Goal: Task Accomplishment & Management: Use online tool/utility

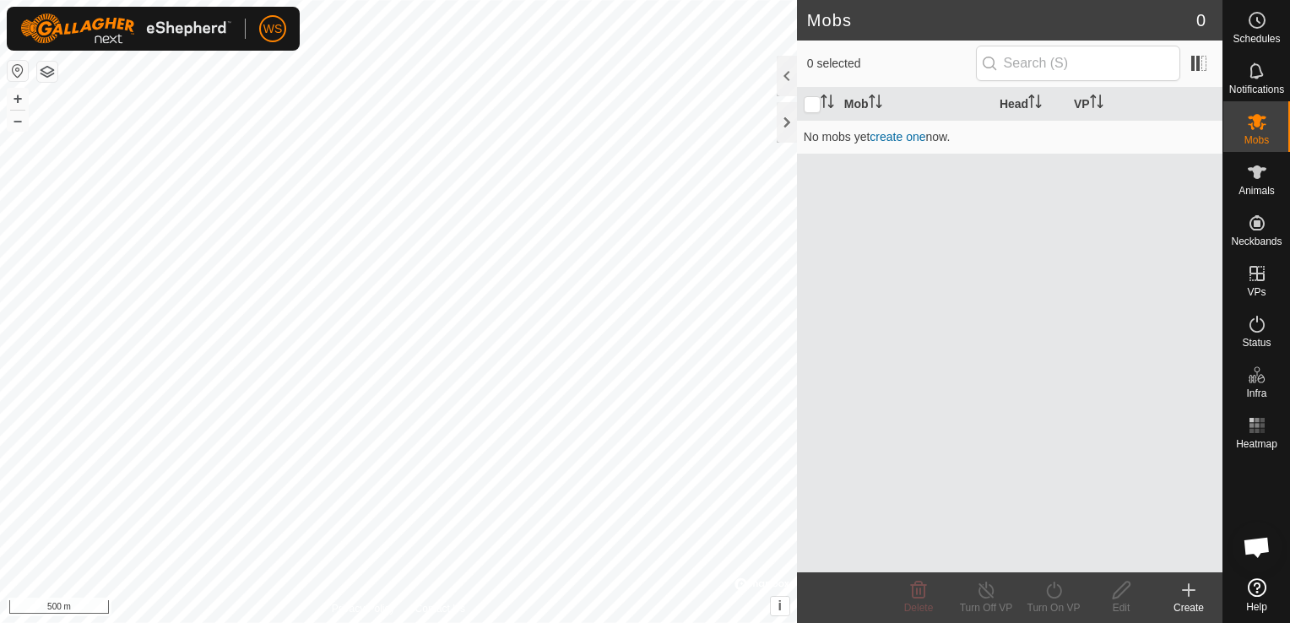
click at [1142, 295] on div "Mob Head VP No mobs yet create one now." at bounding box center [1009, 330] width 425 height 484
click at [1251, 174] on icon at bounding box center [1257, 172] width 20 height 20
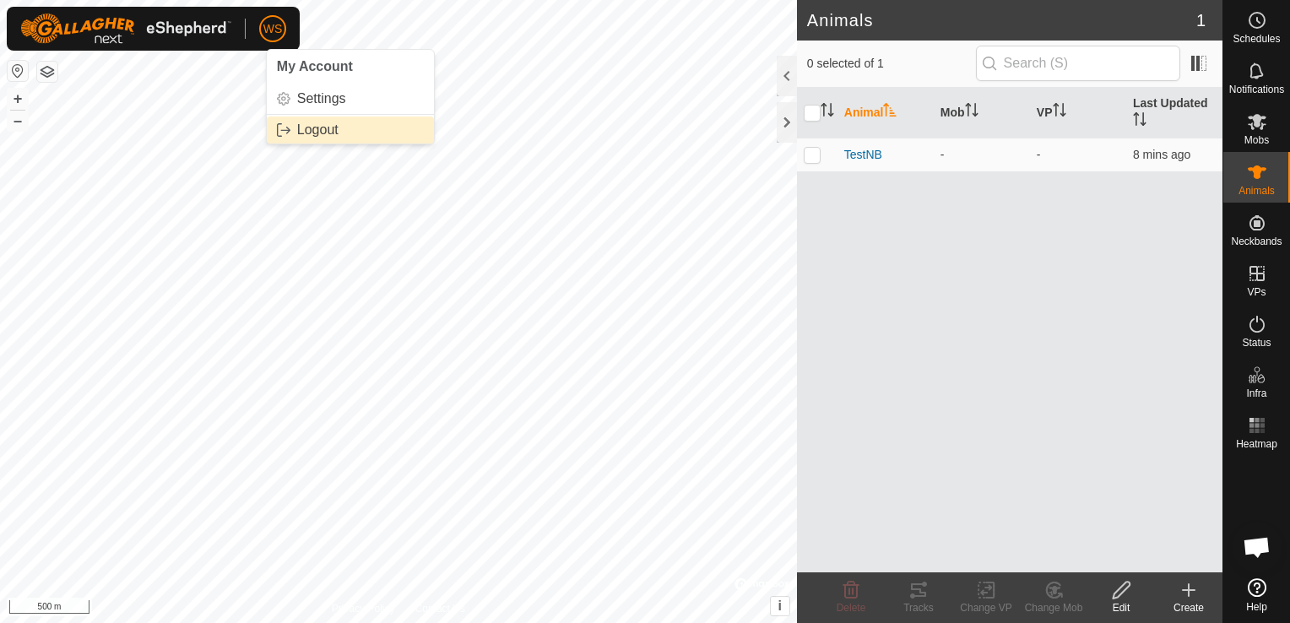
click at [330, 125] on link "Logout" at bounding box center [350, 129] width 167 height 27
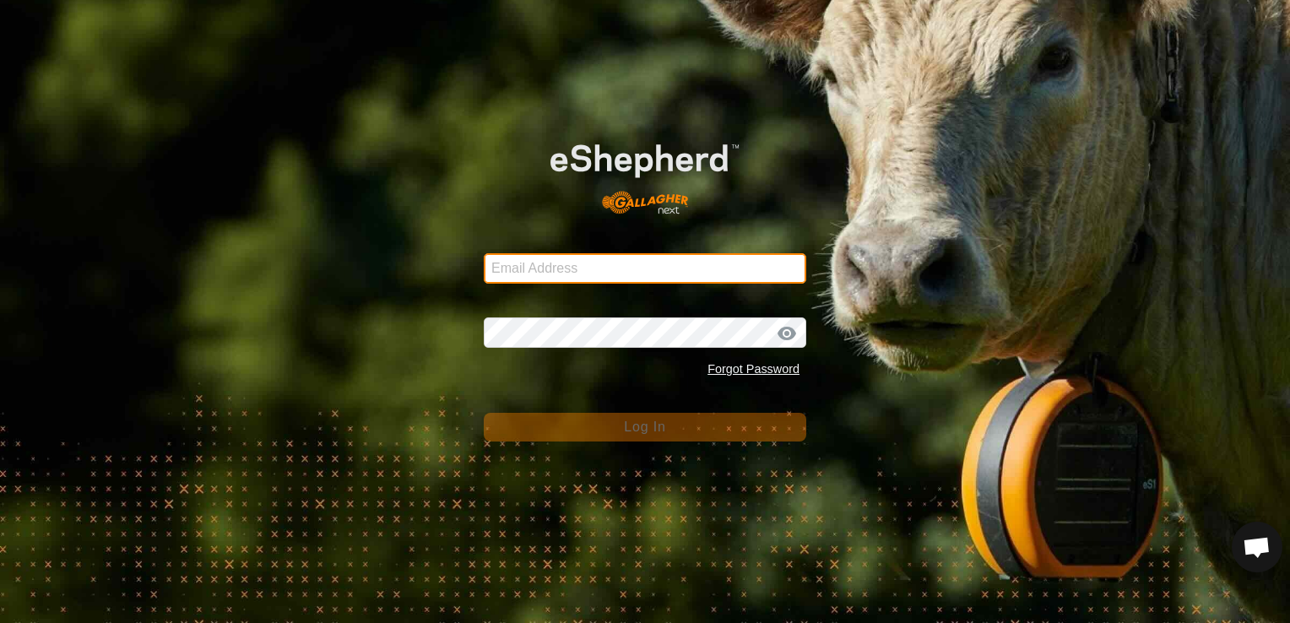
type input "[EMAIL_ADDRESS][DOMAIN_NAME]"
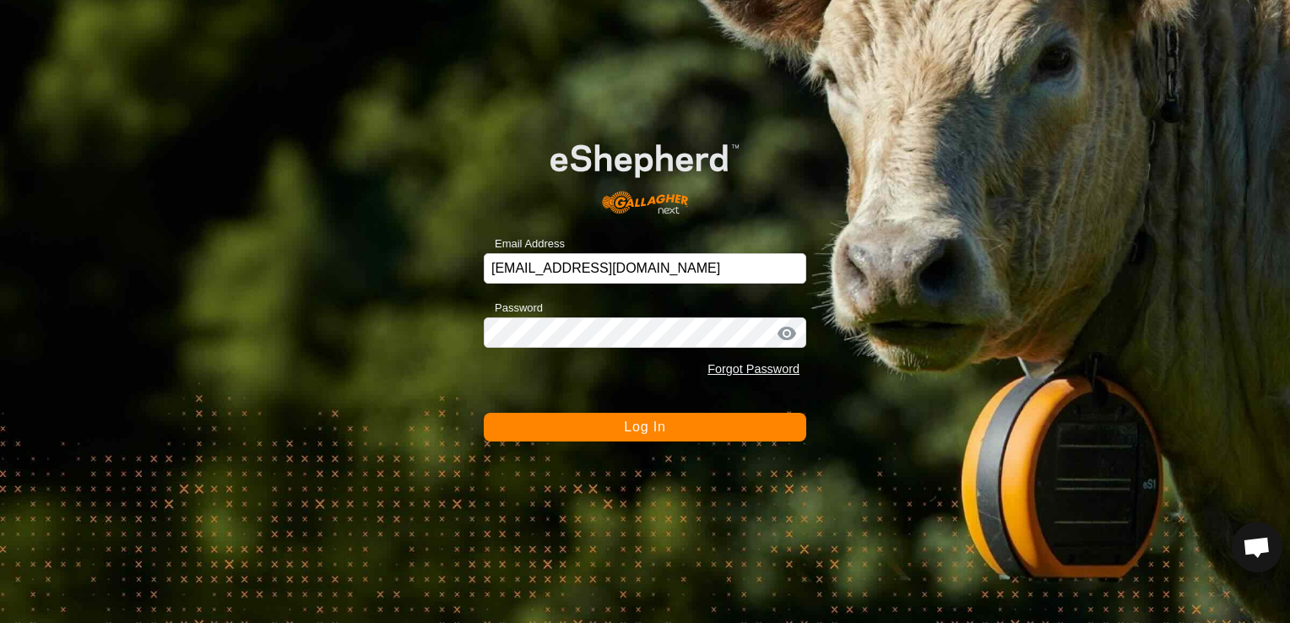
click at [425, 393] on div "Email Address [EMAIL_ADDRESS][DOMAIN_NAME] Password Forgot Password Log In" at bounding box center [645, 311] width 1290 height 623
click at [648, 424] on span "Log In" at bounding box center [644, 426] width 41 height 14
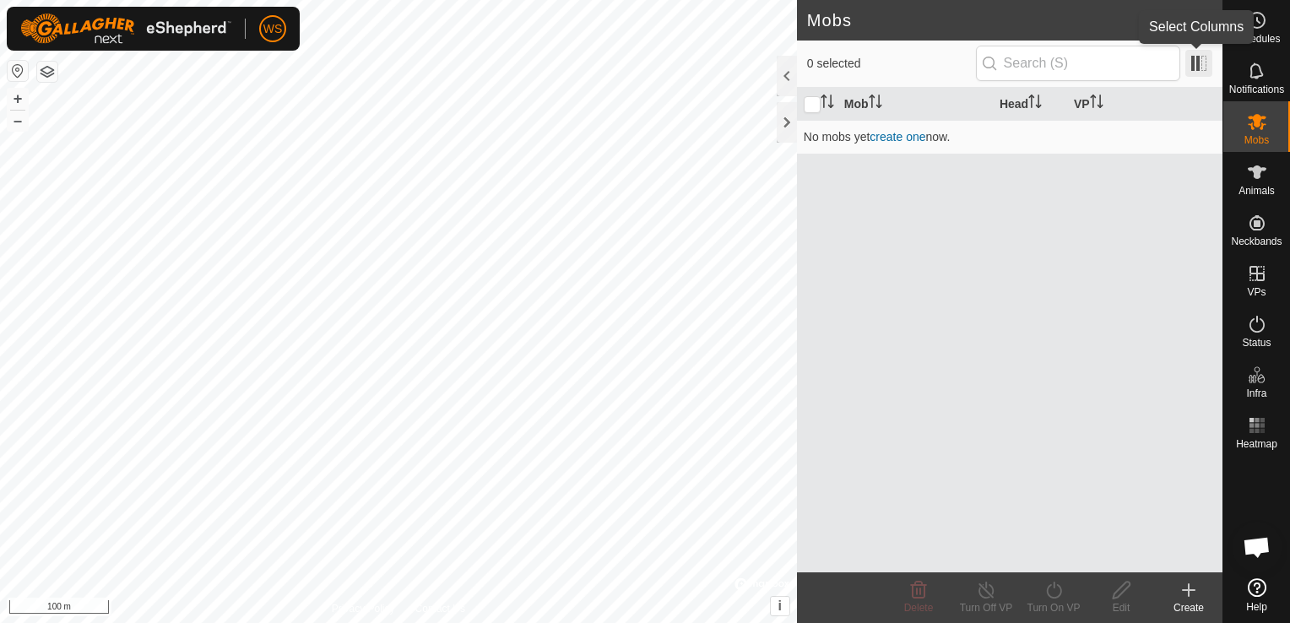
click at [1196, 65] on span at bounding box center [1198, 63] width 27 height 27
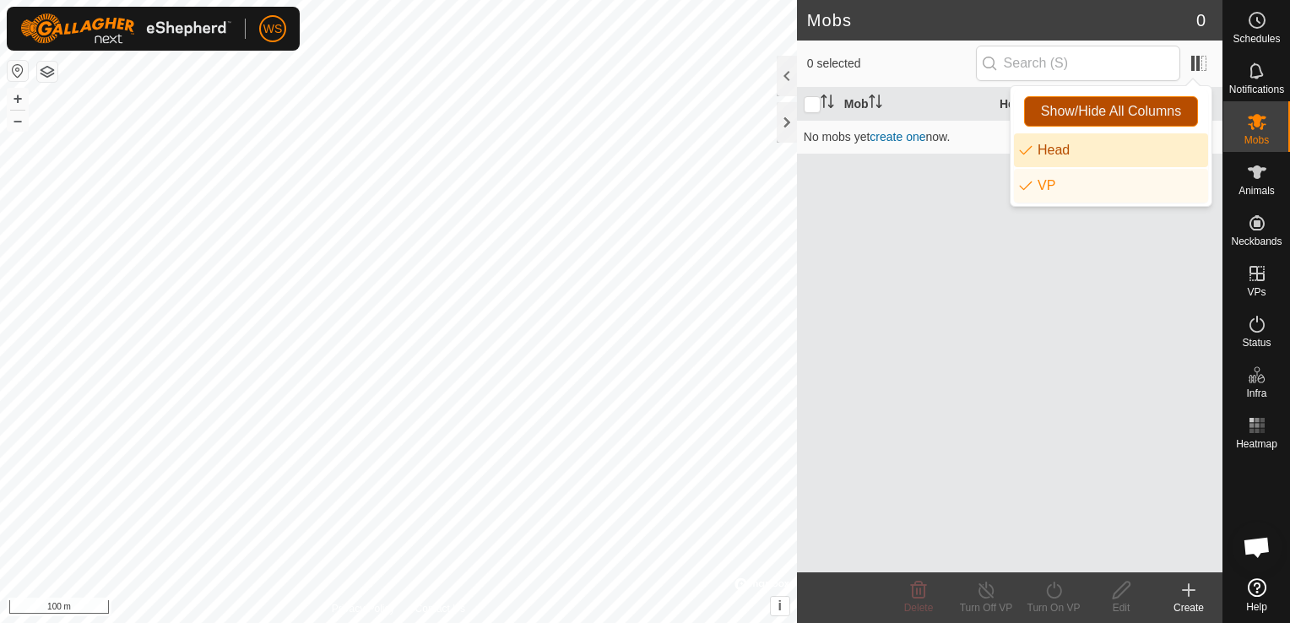
click at [1107, 113] on span "Show/Hide All Columns" at bounding box center [1111, 111] width 140 height 15
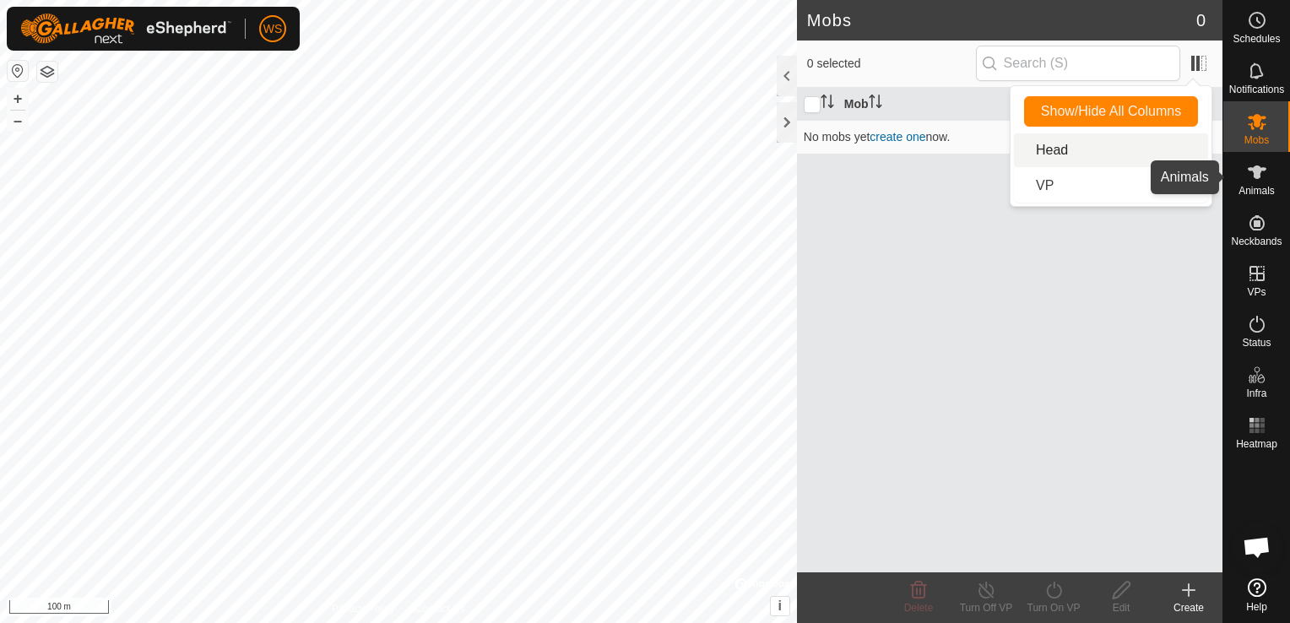
click at [1258, 178] on icon at bounding box center [1257, 172] width 20 height 20
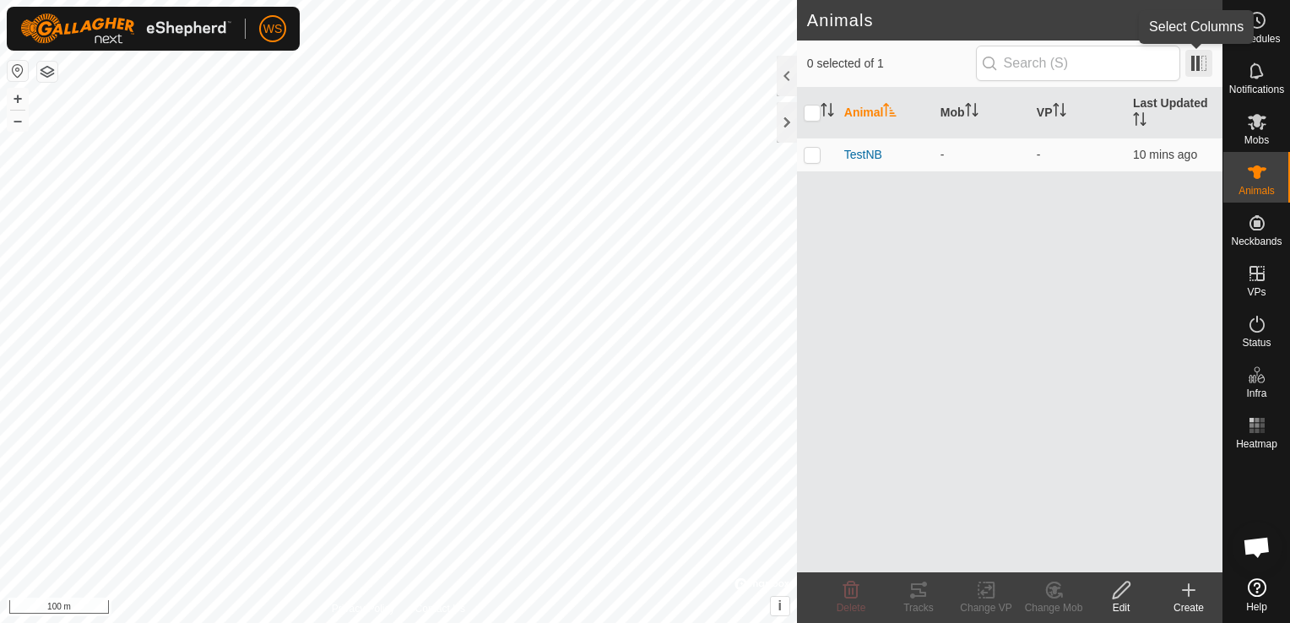
click at [1189, 68] on span at bounding box center [1198, 63] width 27 height 27
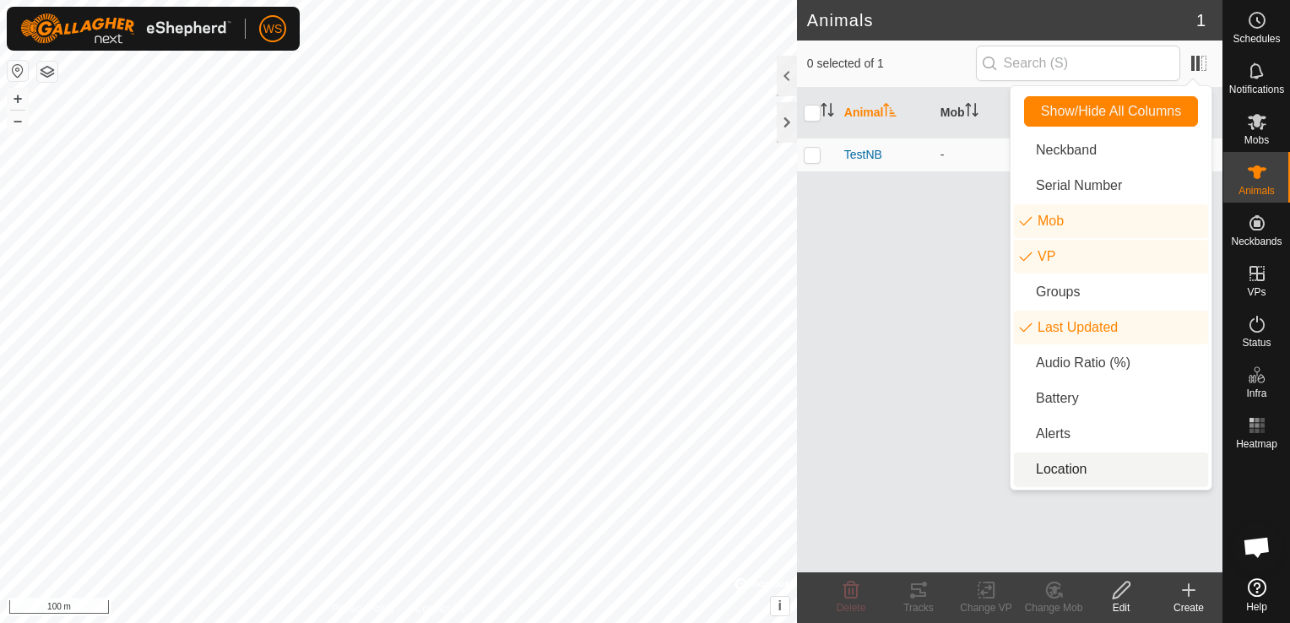
click at [1062, 468] on li "Location" at bounding box center [1111, 469] width 194 height 34
click at [1061, 399] on li "Battery" at bounding box center [1111, 398] width 194 height 34
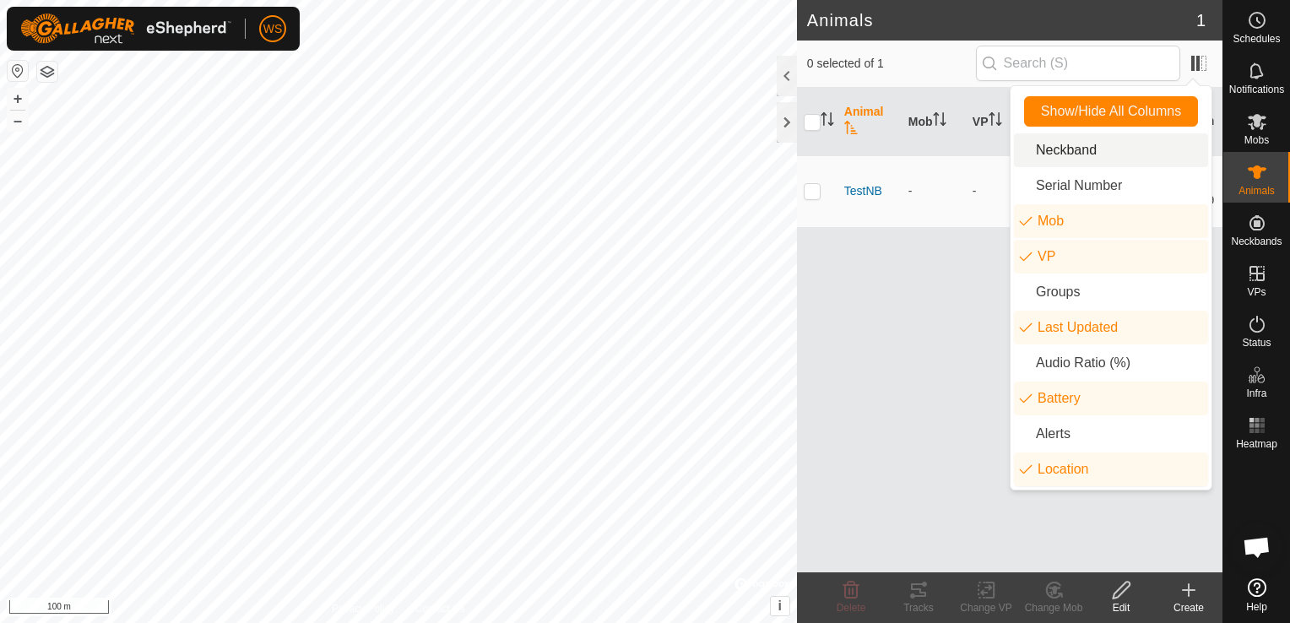
click at [1070, 152] on li "Neckband" at bounding box center [1111, 150] width 194 height 34
click at [874, 311] on div "Animal Neckband Mob VP Last Updated Battery Location TestNB 1265483785 - - 10 m…" at bounding box center [1009, 330] width 425 height 484
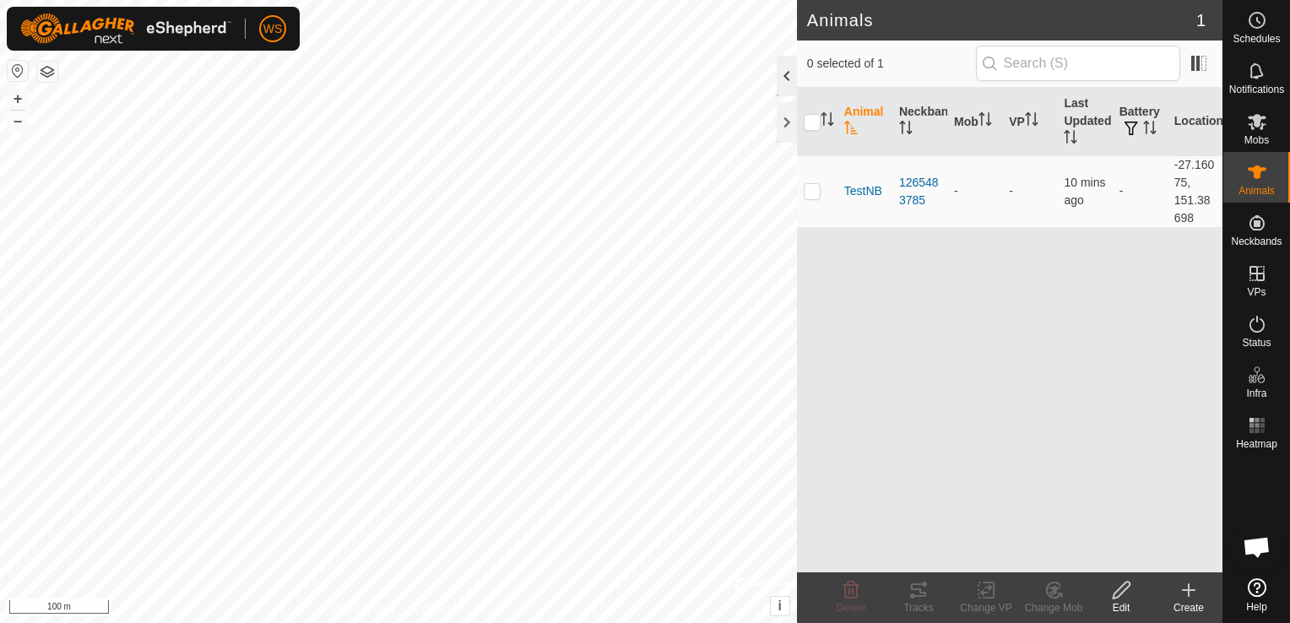
click at [785, 76] on div at bounding box center [787, 76] width 20 height 41
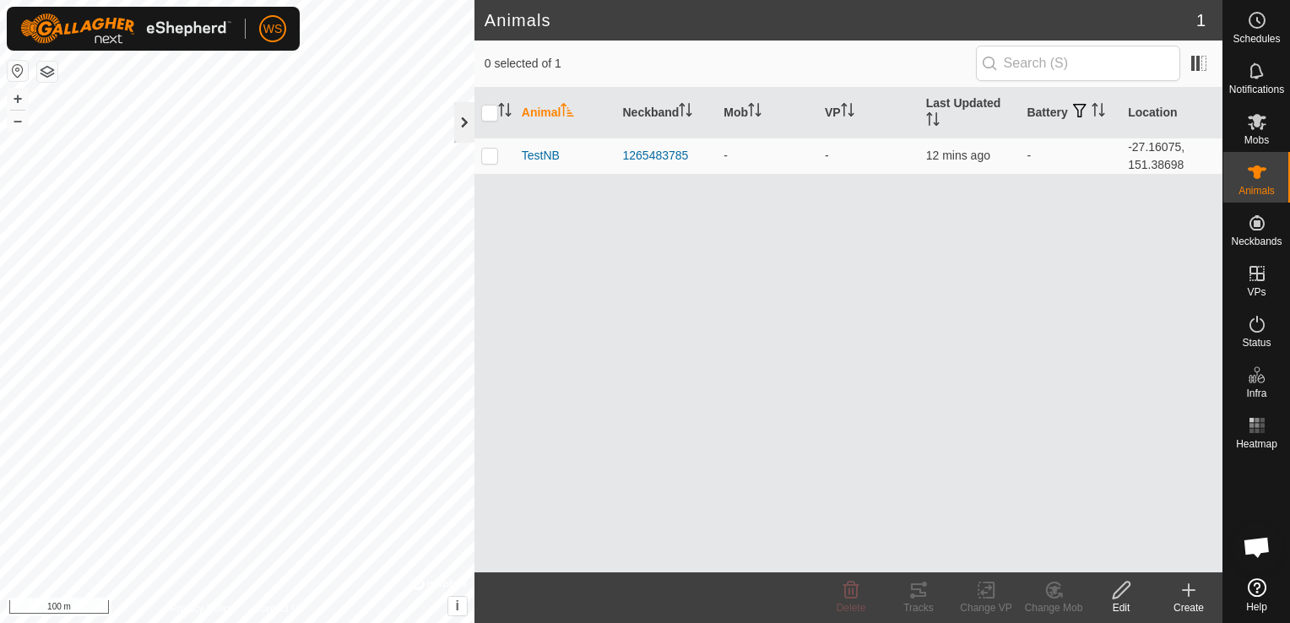
click at [459, 123] on div at bounding box center [464, 122] width 20 height 41
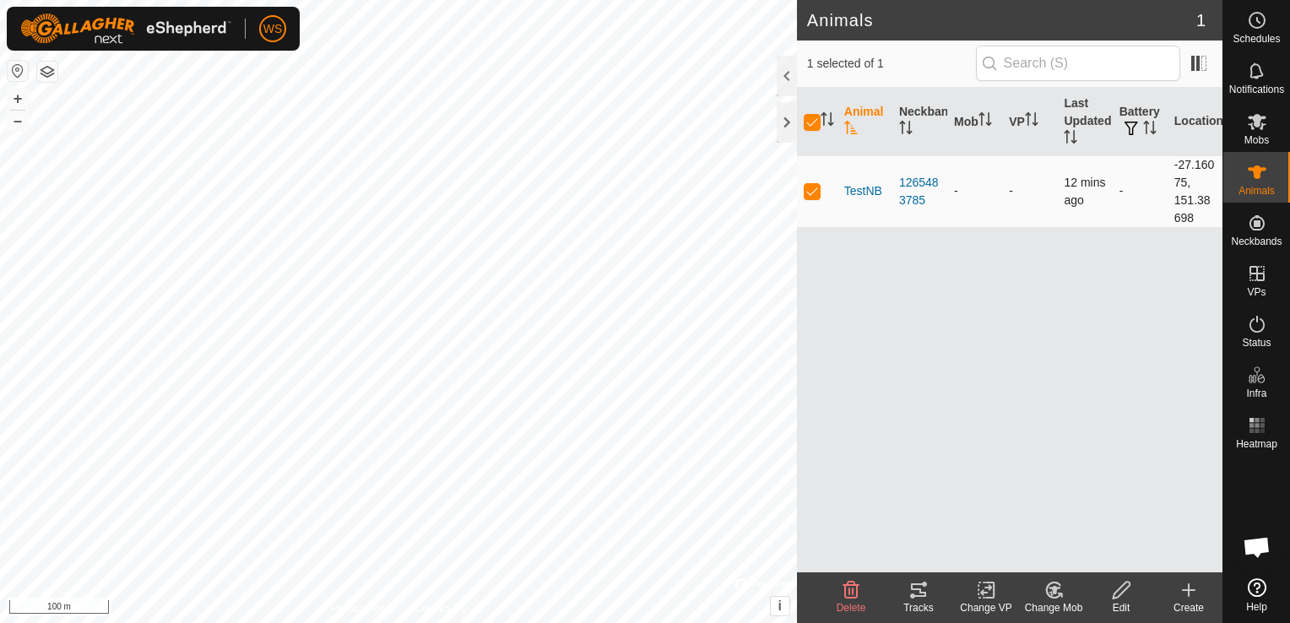
checkbox input "true"
click at [915, 589] on icon at bounding box center [918, 590] width 15 height 14
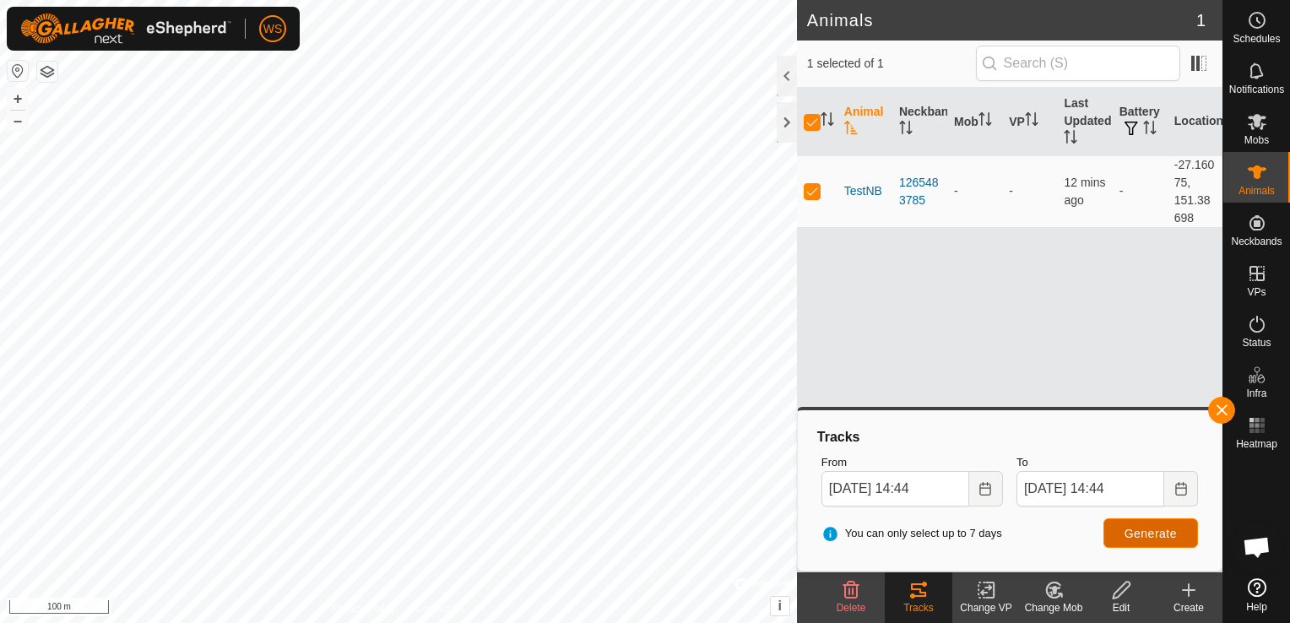
click at [1172, 536] on span "Generate" at bounding box center [1150, 534] width 52 height 14
click at [455, 622] on html "WS Schedules Notifications Mobs Animals Neckbands VPs Status Infra Heatmap Help…" at bounding box center [645, 311] width 1290 height 623
click at [853, 133] on div "Animals 1 1 selected of 1 Animal Neckband Mob VP Last Updated Battery Location …" at bounding box center [611, 311] width 1222 height 623
click at [0, 596] on html "WS Schedules Notifications Mobs Animals Neckbands VPs Status Infra Heatmap Help…" at bounding box center [645, 311] width 1290 height 623
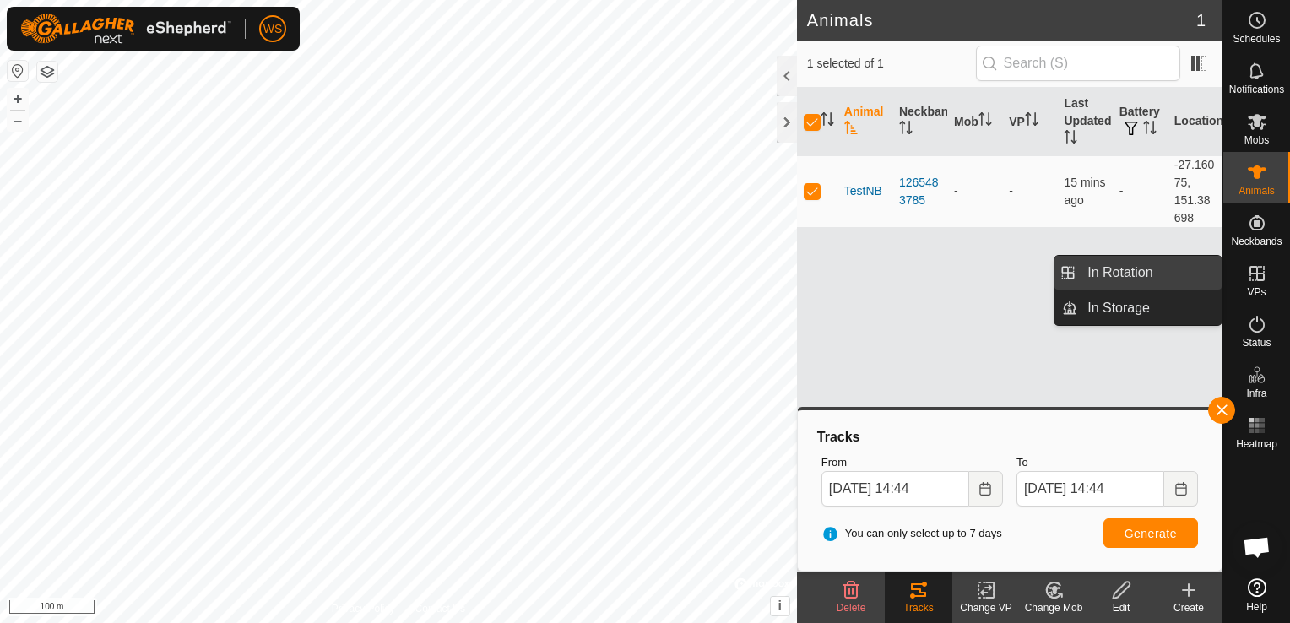
click at [1121, 270] on link "In Rotation" at bounding box center [1149, 273] width 144 height 34
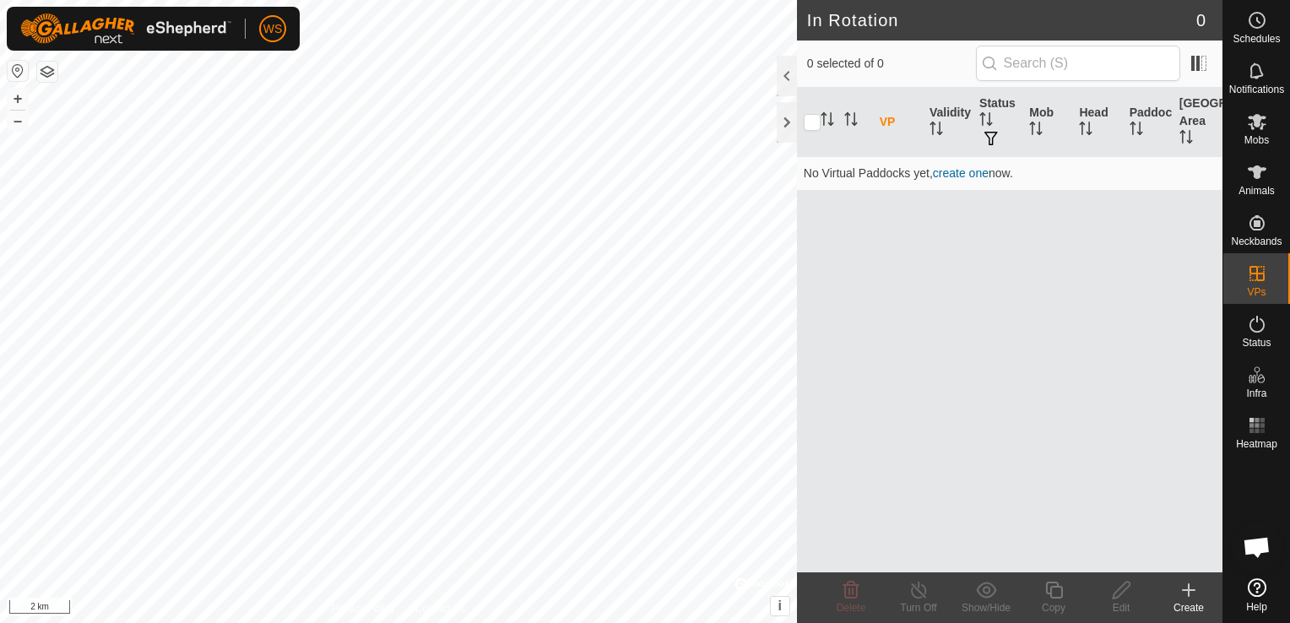
click at [1185, 590] on icon at bounding box center [1188, 590] width 12 height 0
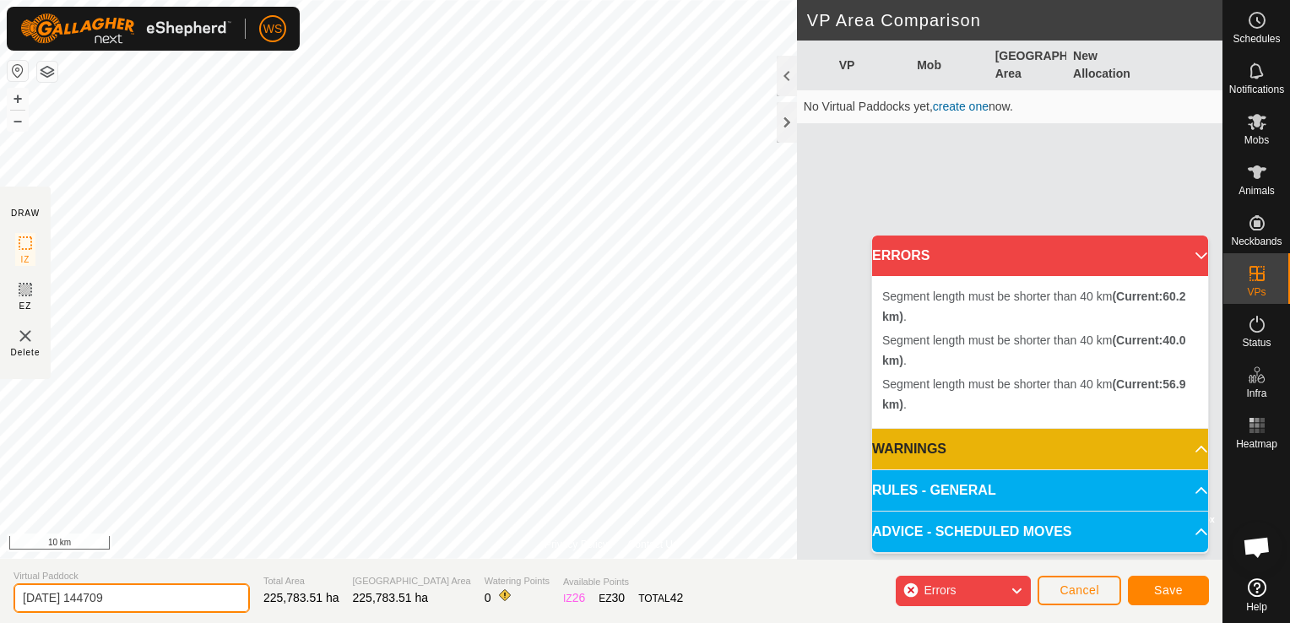
click at [160, 599] on input "[DATE] 144709" at bounding box center [132, 598] width 236 height 30
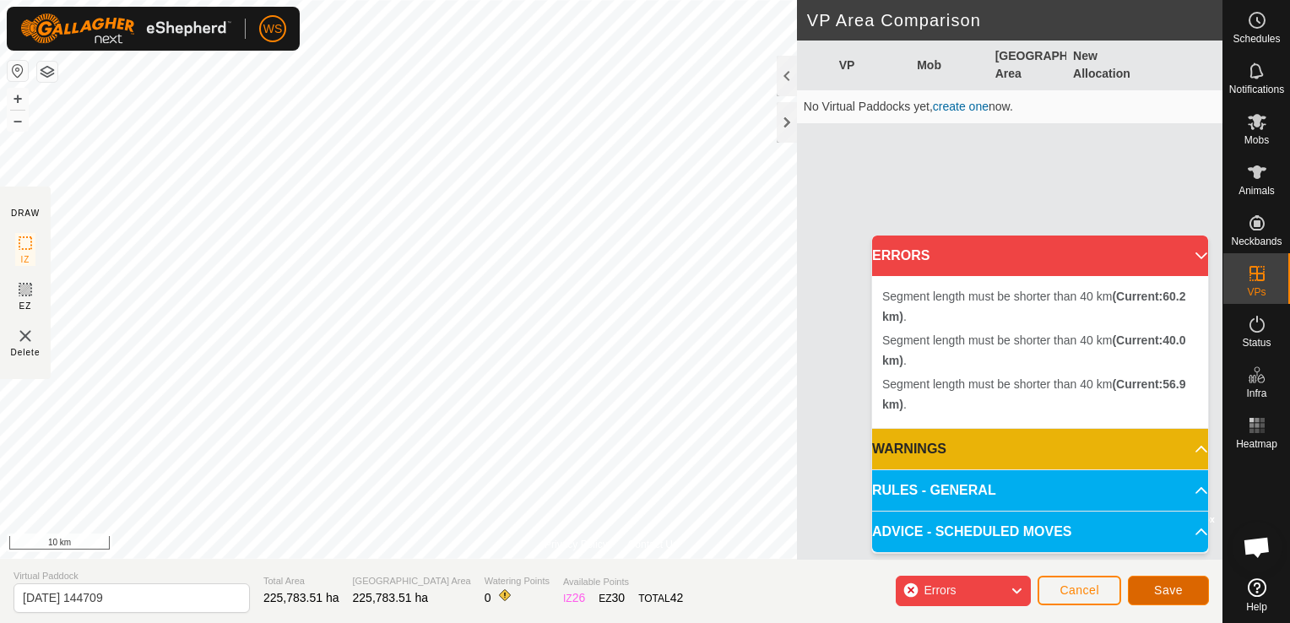
click at [1185, 594] on button "Save" at bounding box center [1168, 591] width 81 height 30
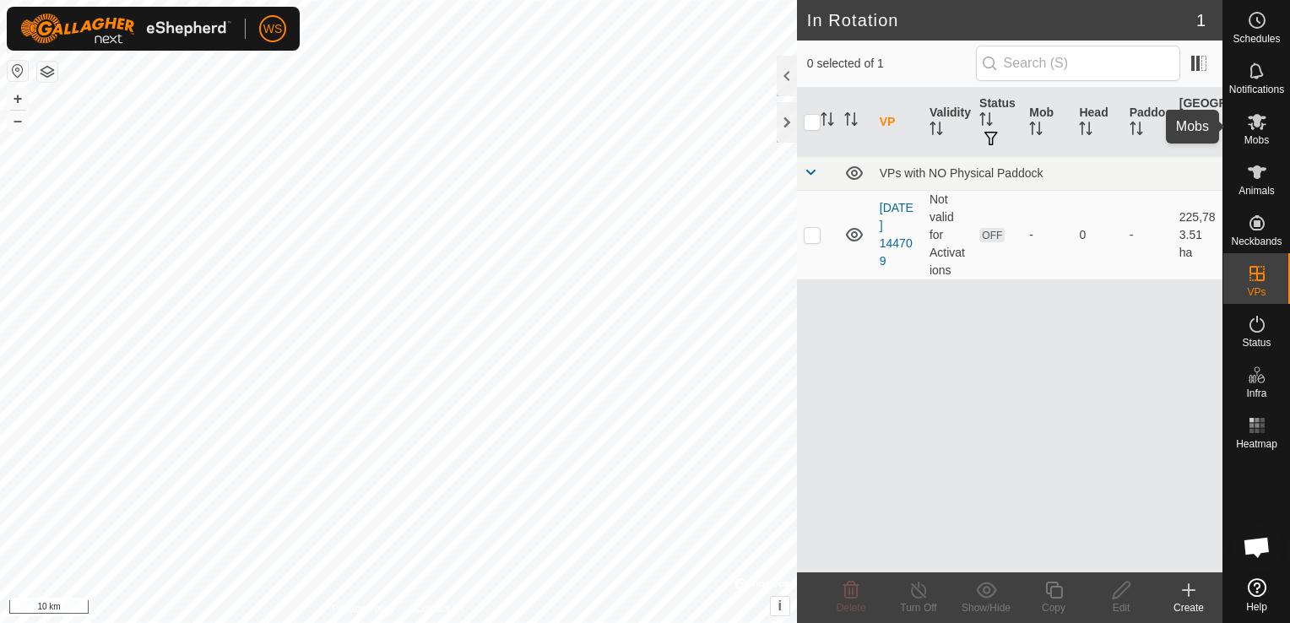
click at [1258, 130] on icon at bounding box center [1257, 121] width 20 height 20
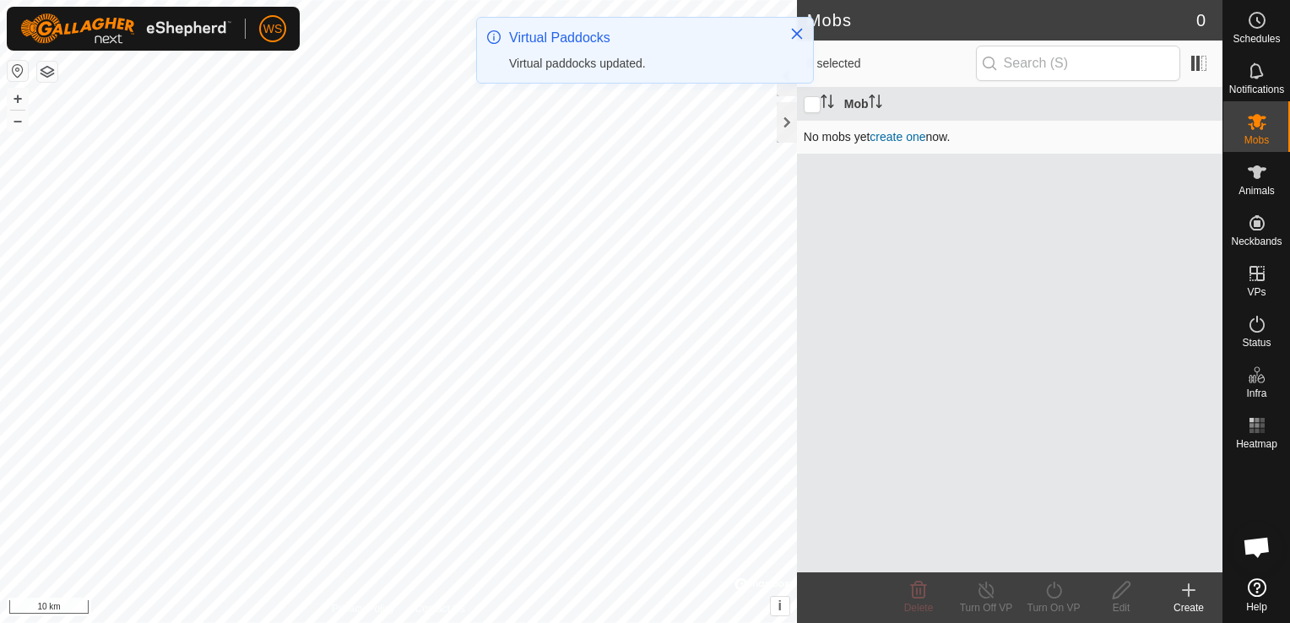
click at [891, 137] on link "create one" at bounding box center [897, 137] width 56 height 14
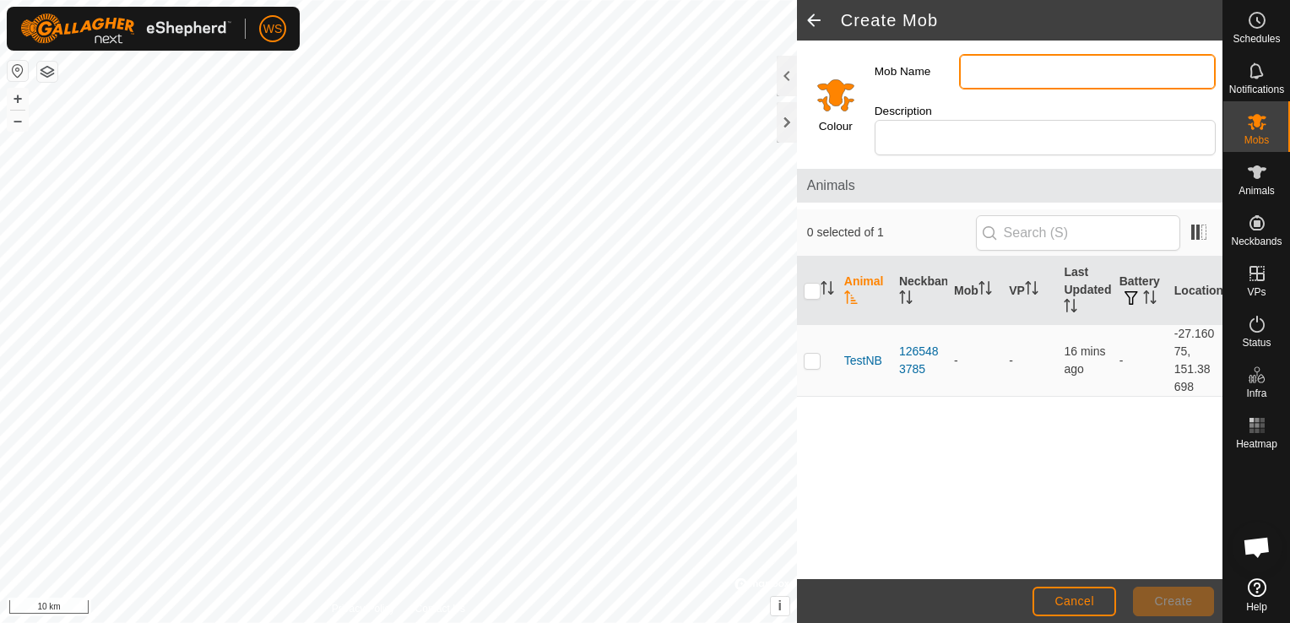
click at [1006, 69] on input "Mob Name" at bounding box center [1087, 71] width 257 height 35
type input "test"
click at [1192, 607] on button "Create" at bounding box center [1173, 602] width 81 height 30
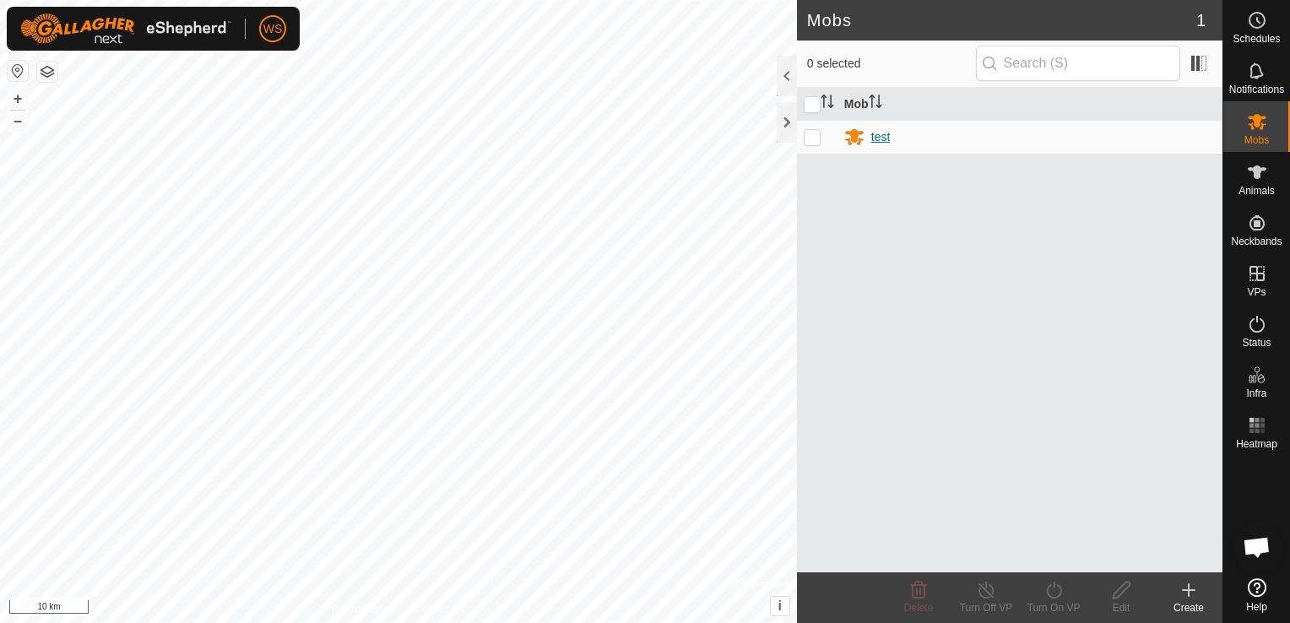
click at [874, 138] on div "test" at bounding box center [880, 137] width 19 height 18
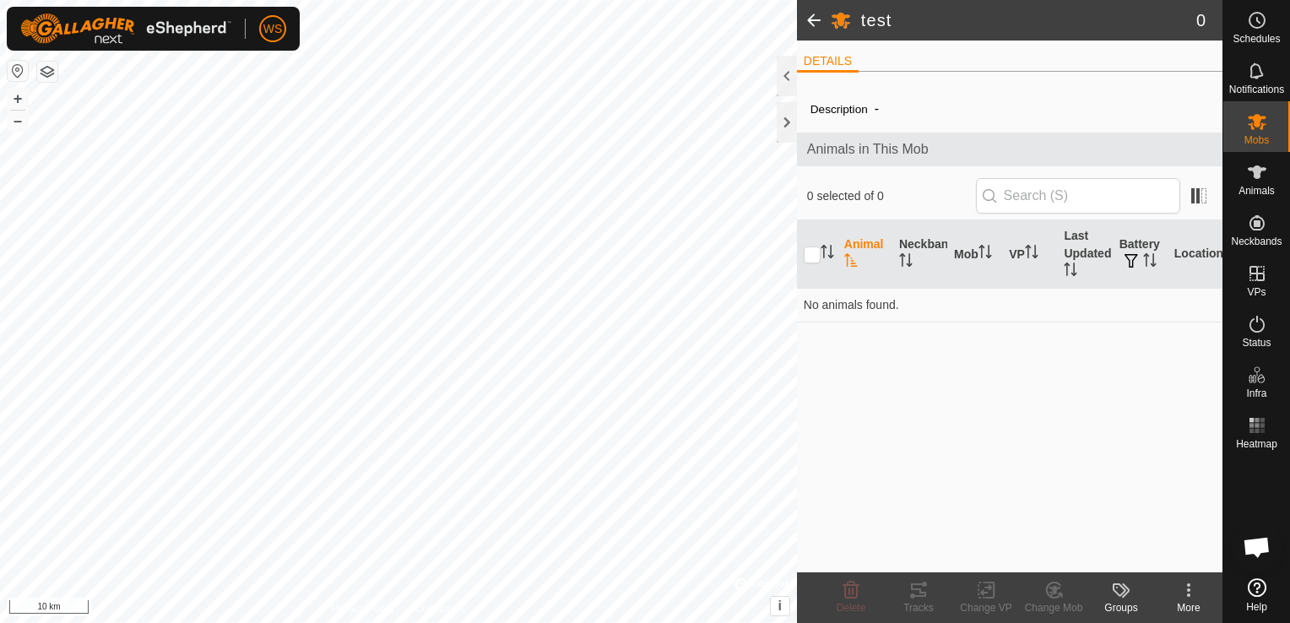
click at [1199, 584] on kebab-svg-icon at bounding box center [1189, 590] width 68 height 20
click at [1185, 600] on div "More" at bounding box center [1189, 607] width 68 height 15
click at [1256, 178] on icon at bounding box center [1256, 172] width 19 height 14
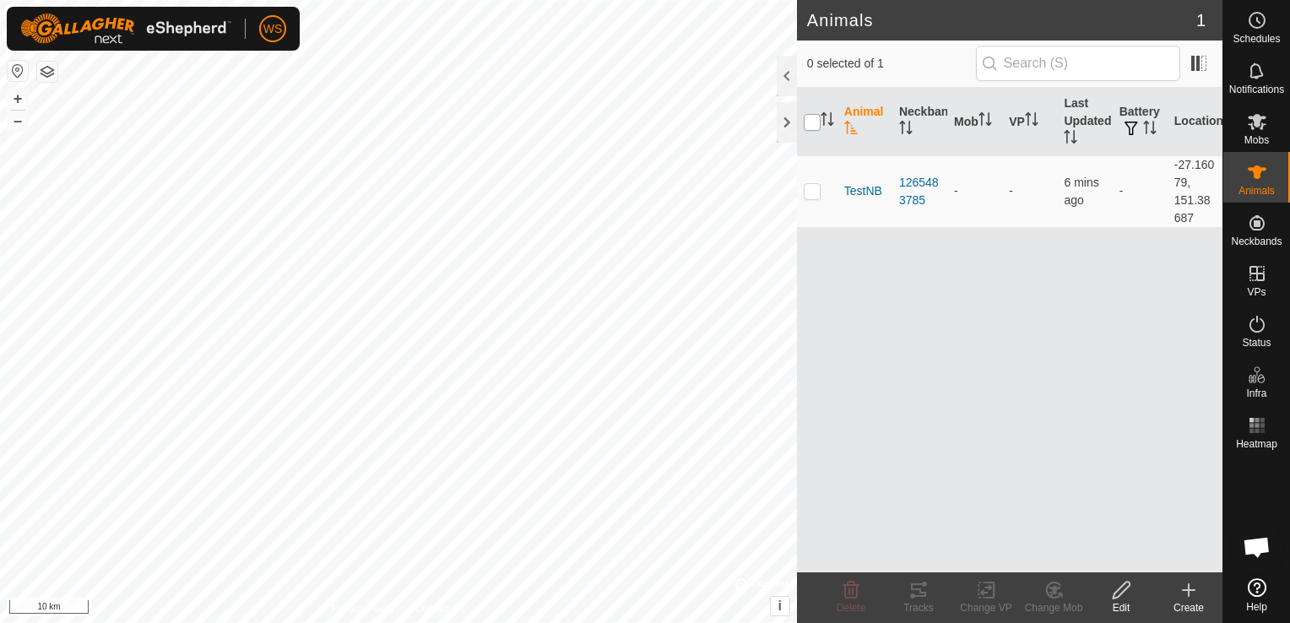
drag, startPoint x: 807, startPoint y: 119, endPoint x: 816, endPoint y: 128, distance: 13.1
click at [808, 120] on input "checkbox" at bounding box center [812, 122] width 17 height 17
checkbox input "true"
click at [1051, 593] on icon at bounding box center [1053, 590] width 21 height 20
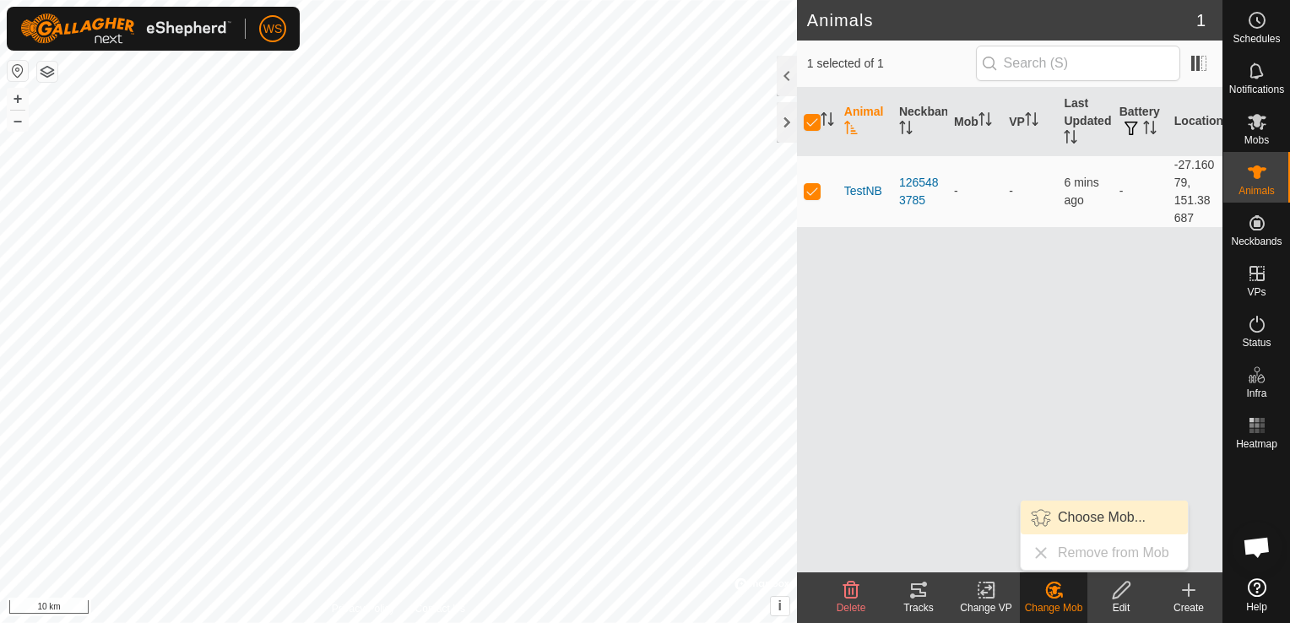
click at [1122, 508] on link "Choose Mob..." at bounding box center [1103, 518] width 167 height 34
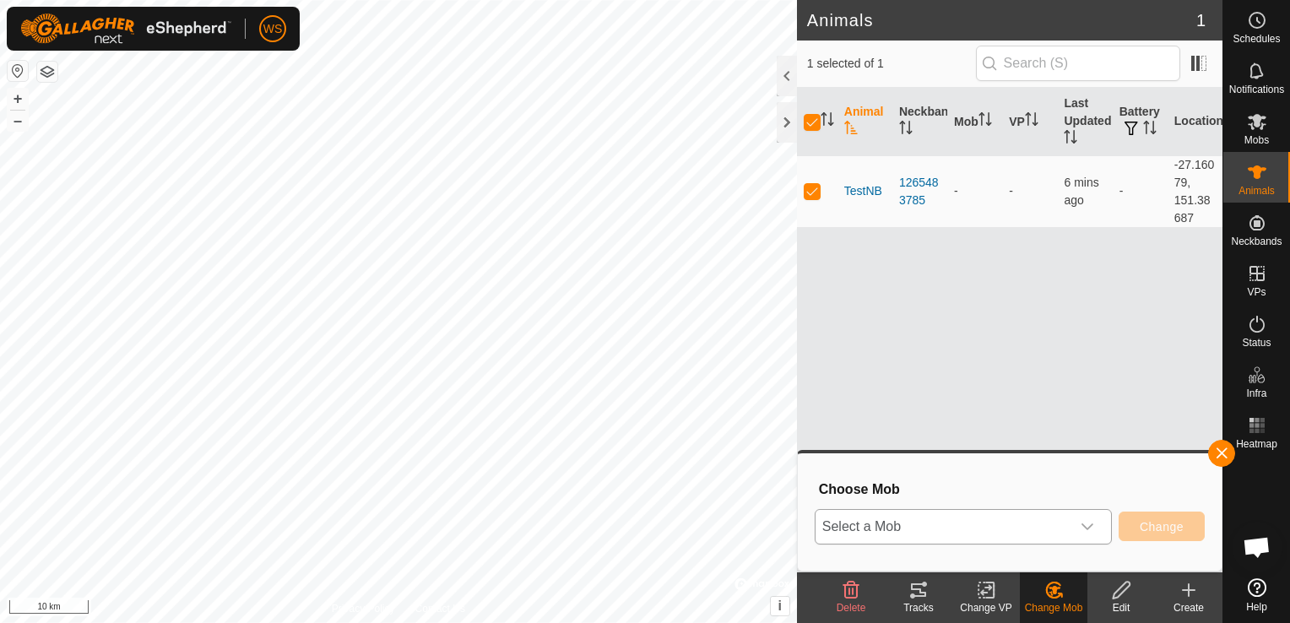
click at [1016, 530] on span "Select a Mob" at bounding box center [942, 527] width 255 height 34
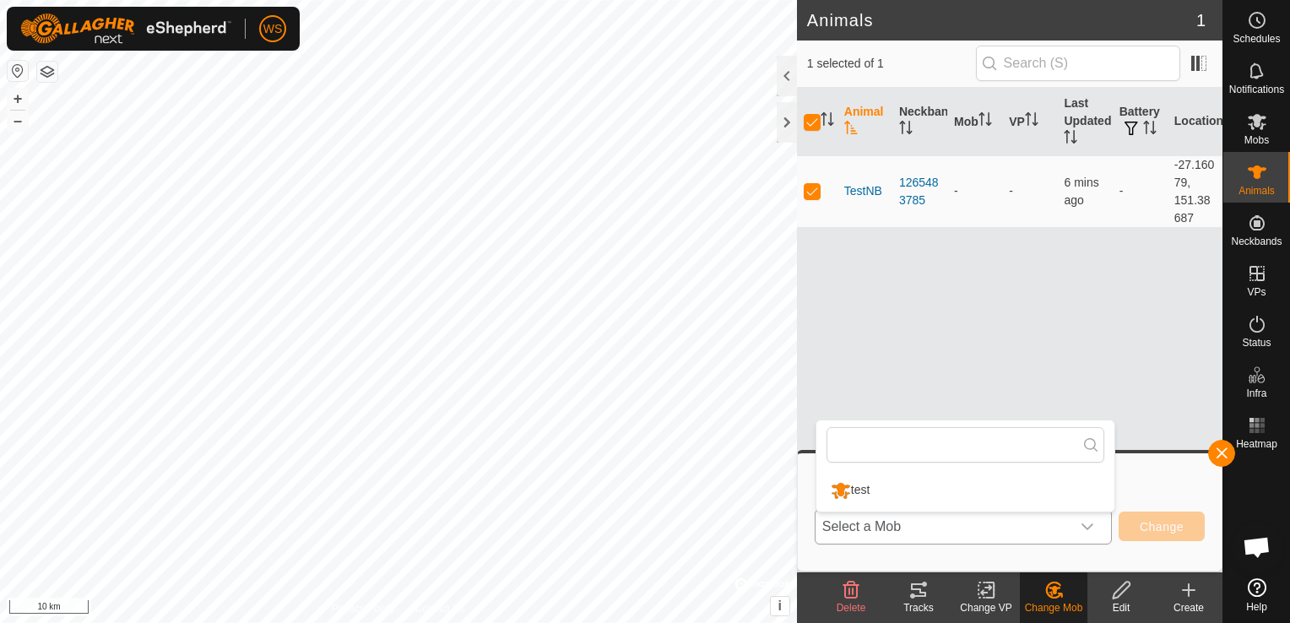
click at [868, 488] on li "test" at bounding box center [965, 490] width 298 height 42
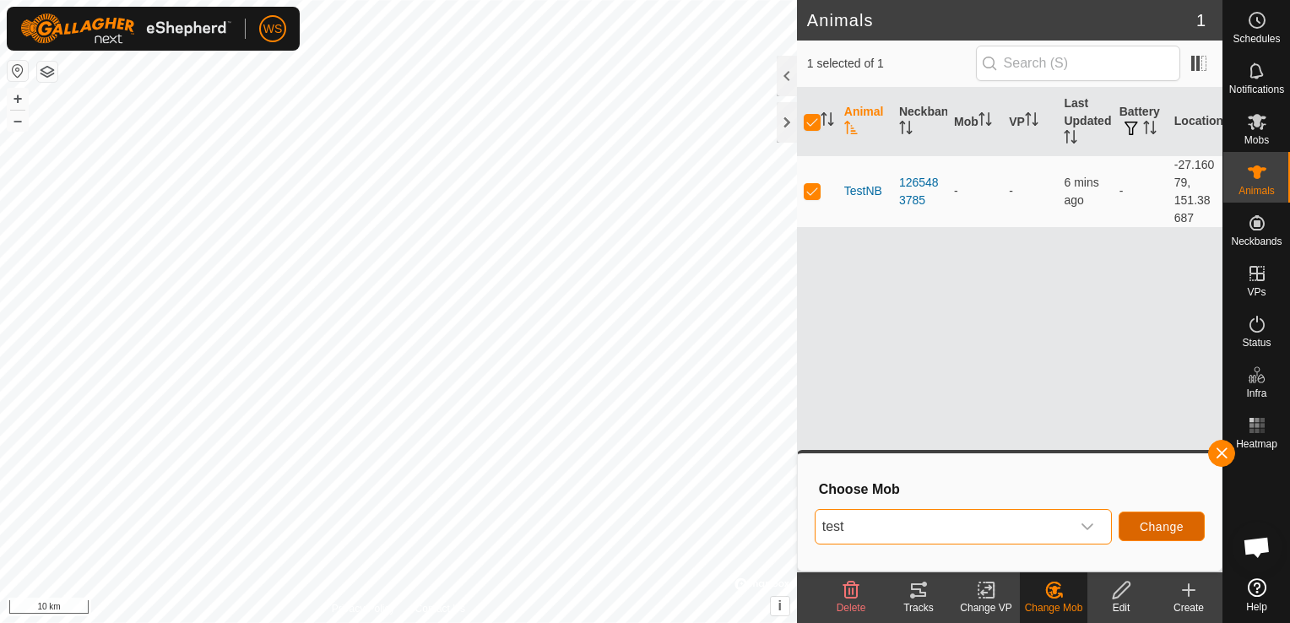
click at [1171, 527] on span "Change" at bounding box center [1161, 527] width 44 height 14
checkbox input "false"
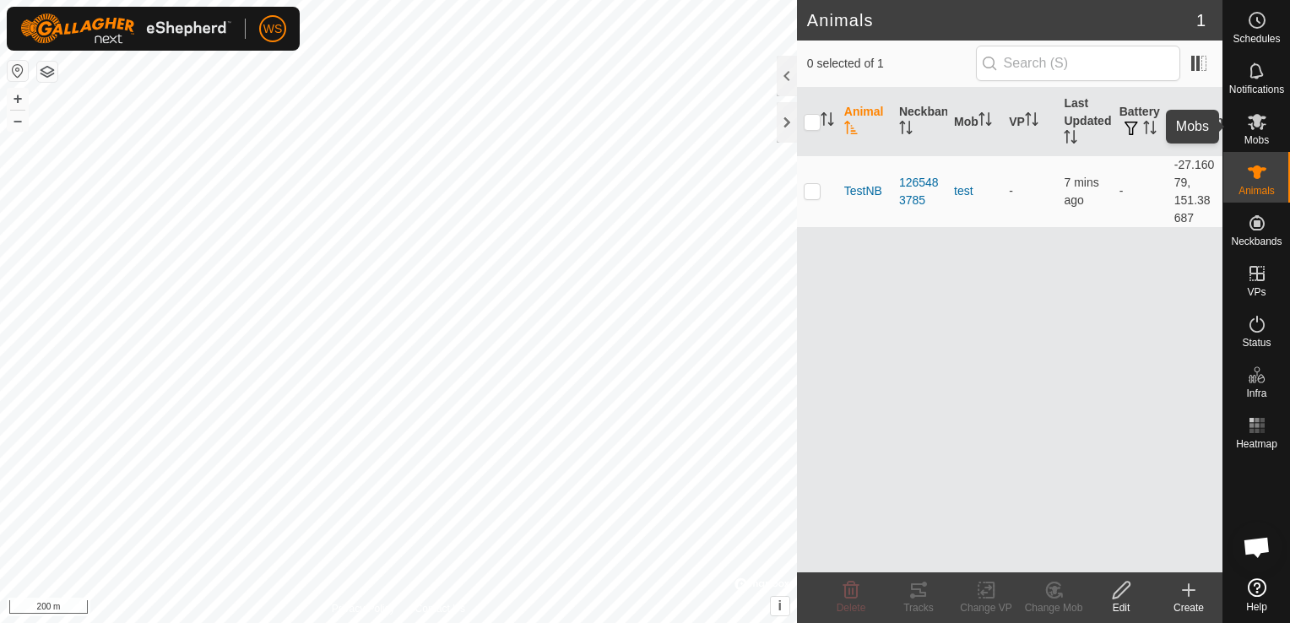
click at [1256, 135] on span "Mobs" at bounding box center [1256, 140] width 24 height 10
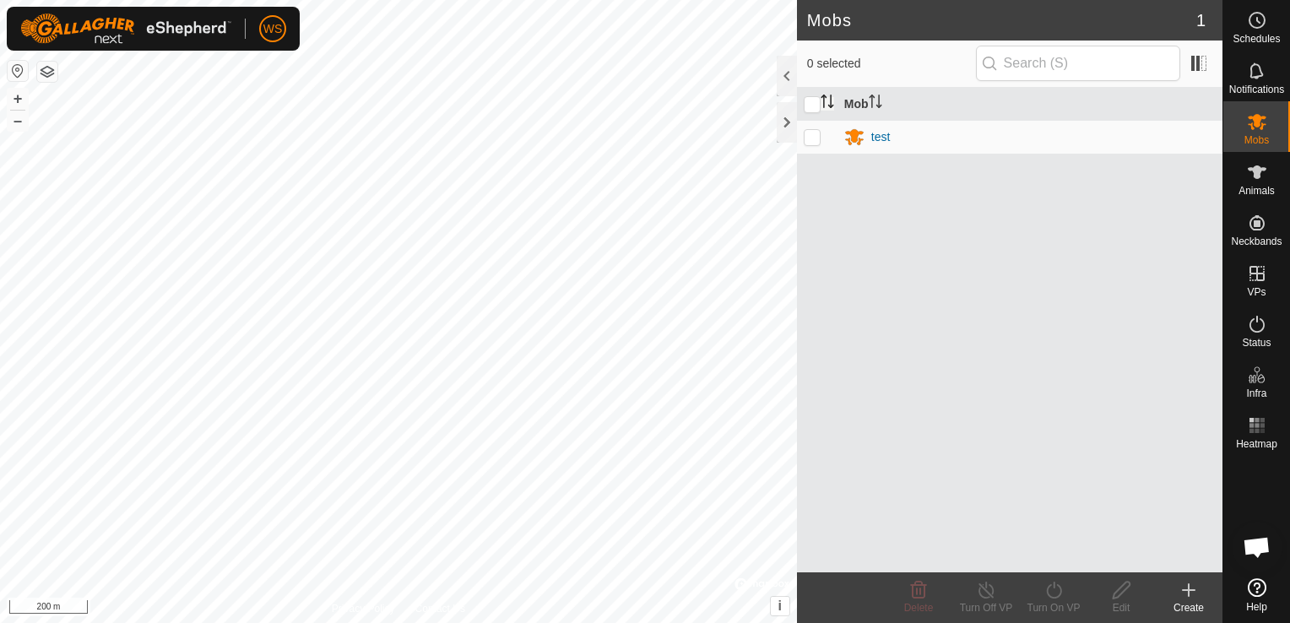
click at [826, 99] on icon "Activate to sort" at bounding box center [827, 102] width 14 height 14
click at [810, 138] on p-checkbox at bounding box center [812, 137] width 17 height 14
checkbox input "true"
click at [1268, 190] on span "Animals" at bounding box center [1256, 191] width 36 height 10
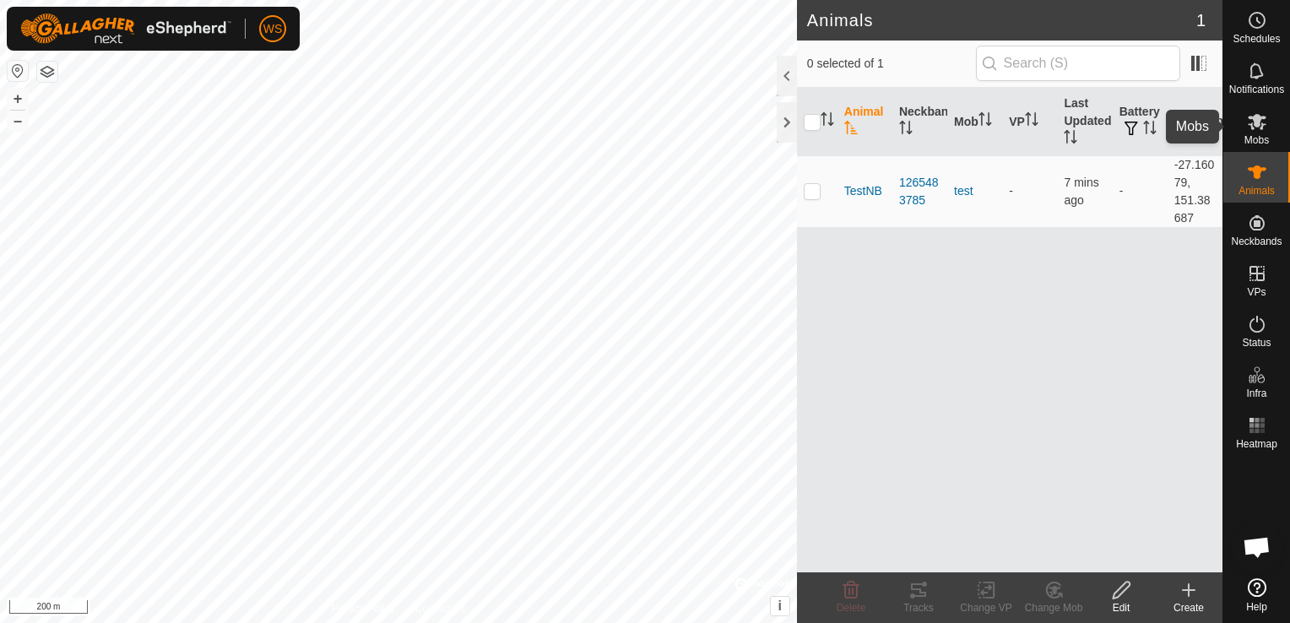
click at [1247, 128] on icon at bounding box center [1257, 121] width 20 height 20
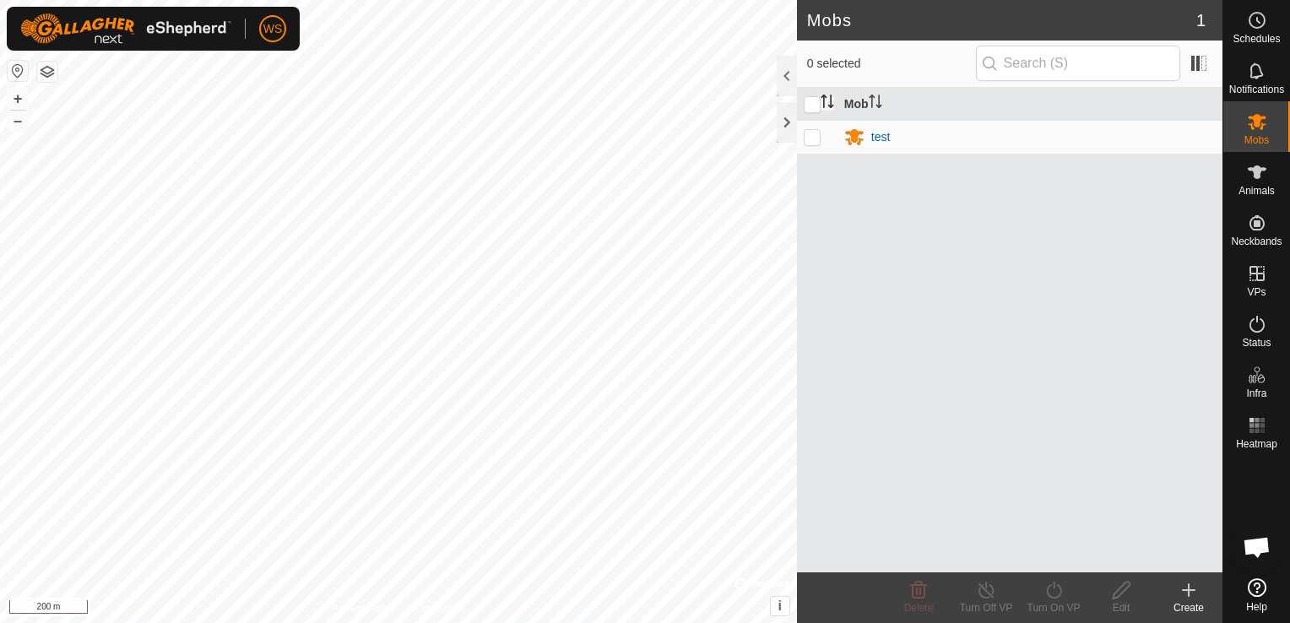
click at [821, 95] on icon "Activate to sort" at bounding box center [827, 102] width 14 height 14
click at [809, 98] on input "checkbox" at bounding box center [812, 104] width 17 height 17
checkbox input "true"
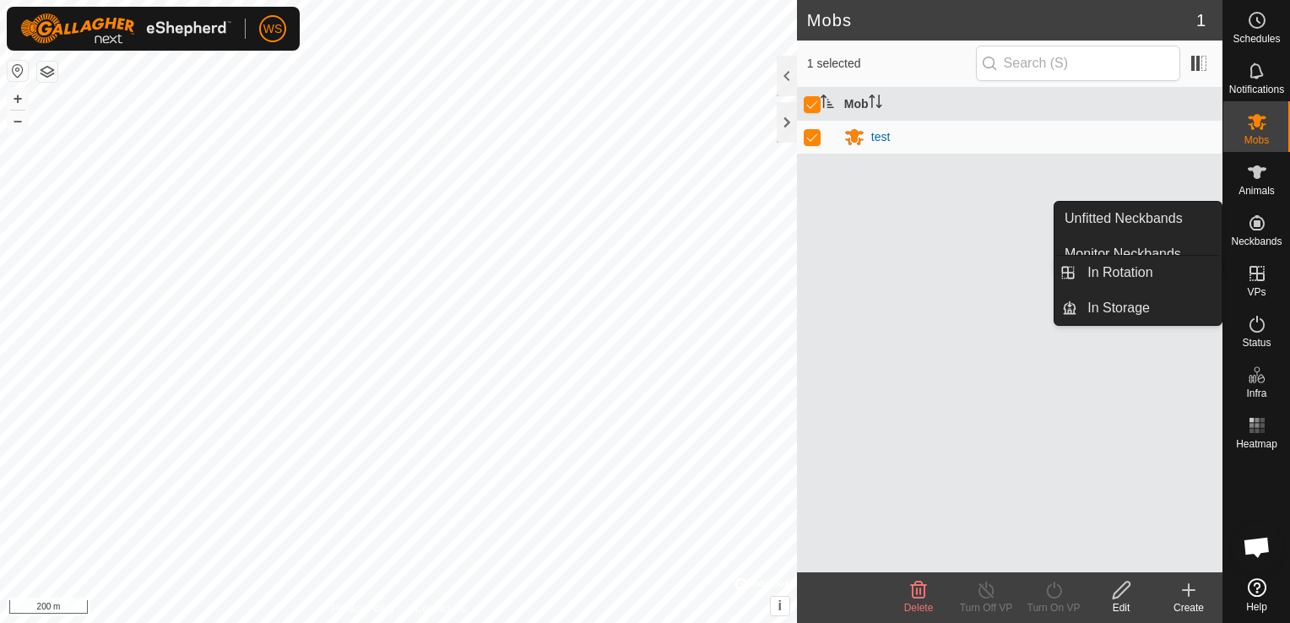
click at [1254, 287] on span "VPs" at bounding box center [1256, 292] width 19 height 10
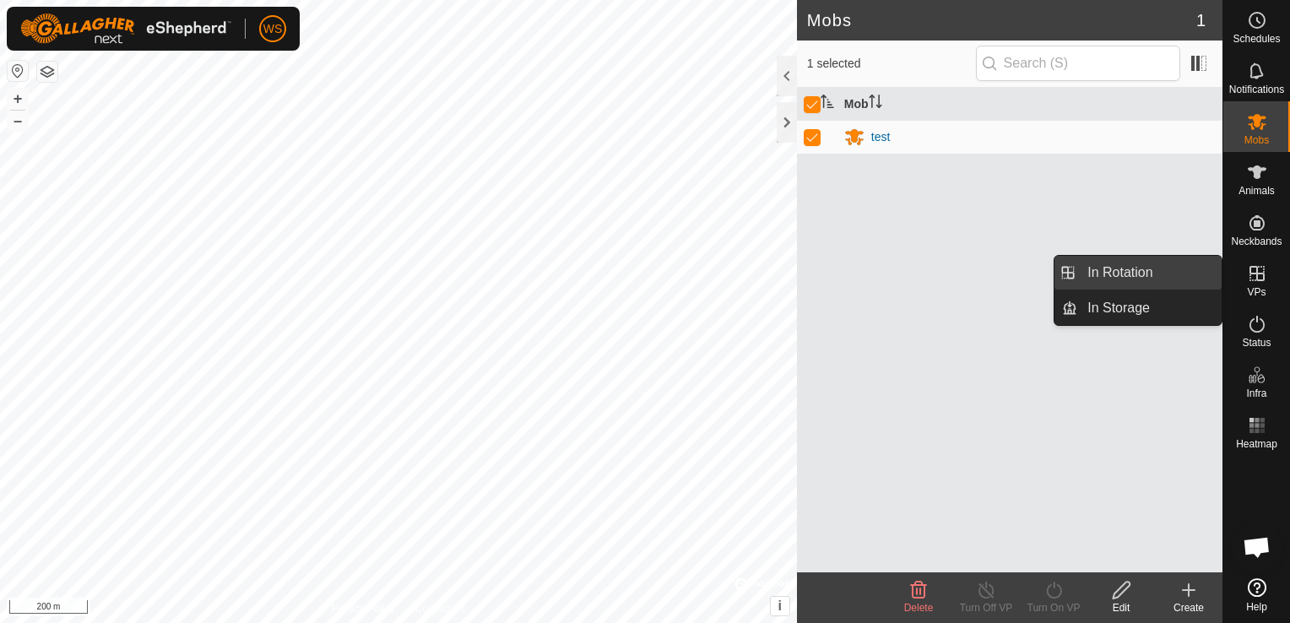
drag, startPoint x: 1219, startPoint y: 275, endPoint x: 1130, endPoint y: 275, distance: 88.6
click at [1128, 275] on link "In Rotation" at bounding box center [1149, 273] width 144 height 34
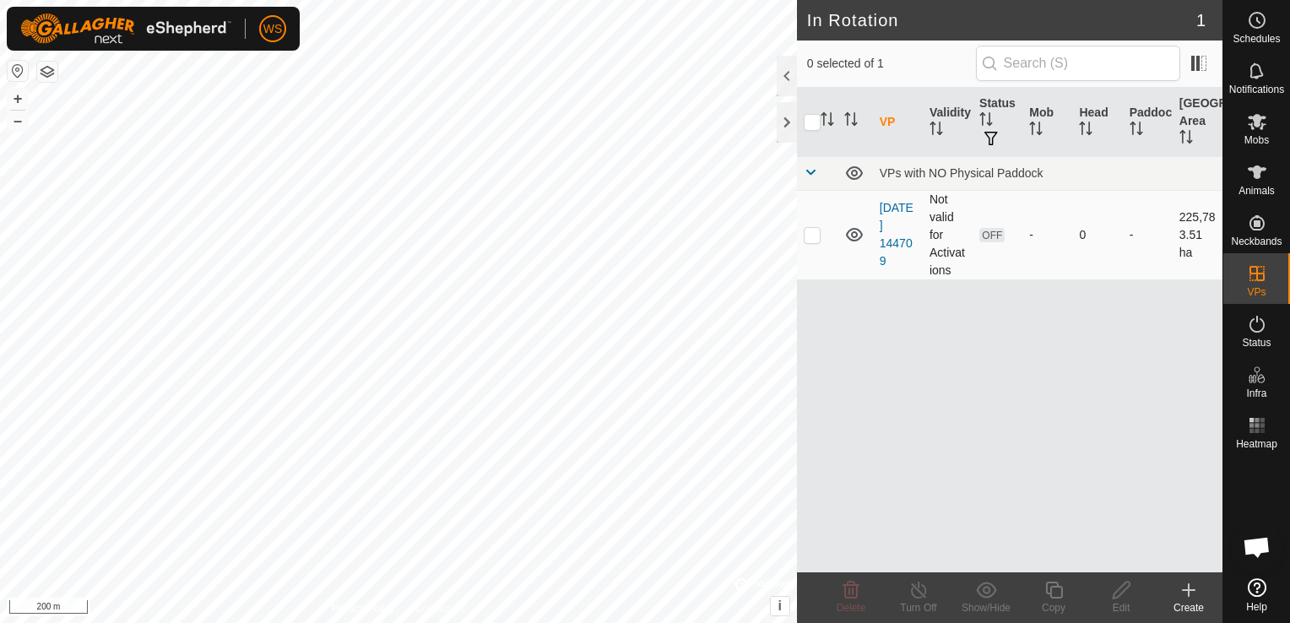
click at [813, 235] on p-checkbox at bounding box center [812, 235] width 17 height 14
checkbox input "true"
click at [1266, 117] on icon at bounding box center [1257, 121] width 20 height 20
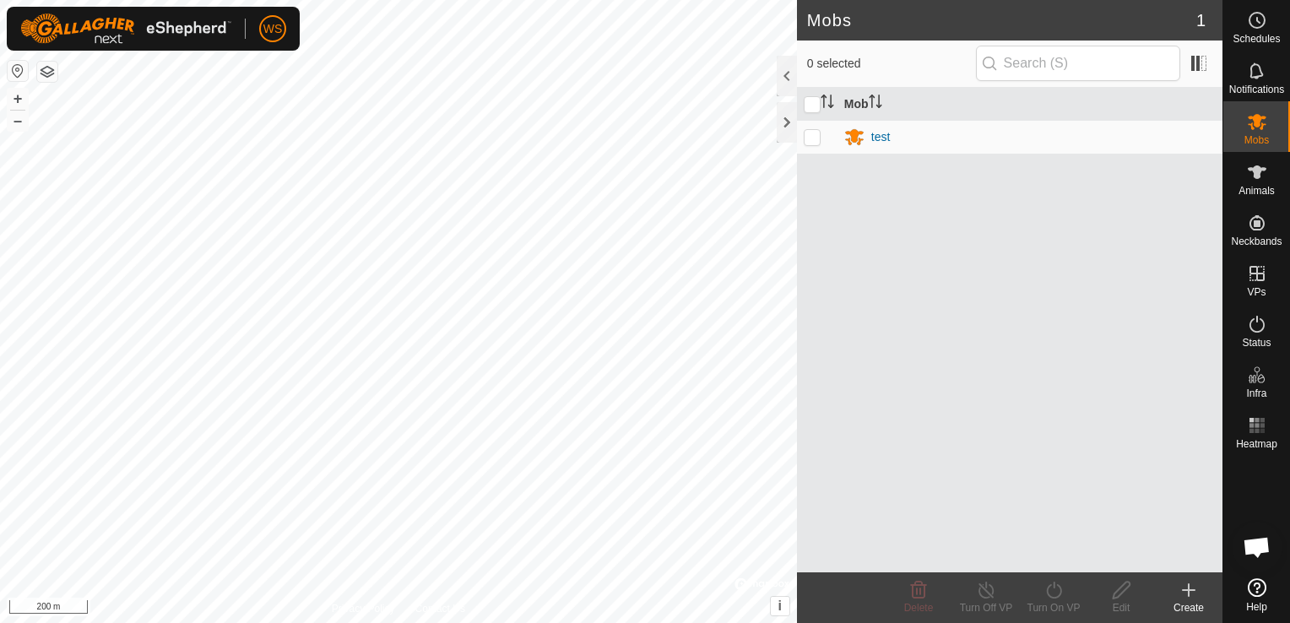
drag, startPoint x: 816, startPoint y: 100, endPoint x: 816, endPoint y: 121, distance: 21.1
click at [816, 101] on input "checkbox" at bounding box center [812, 104] width 17 height 17
checkbox input "true"
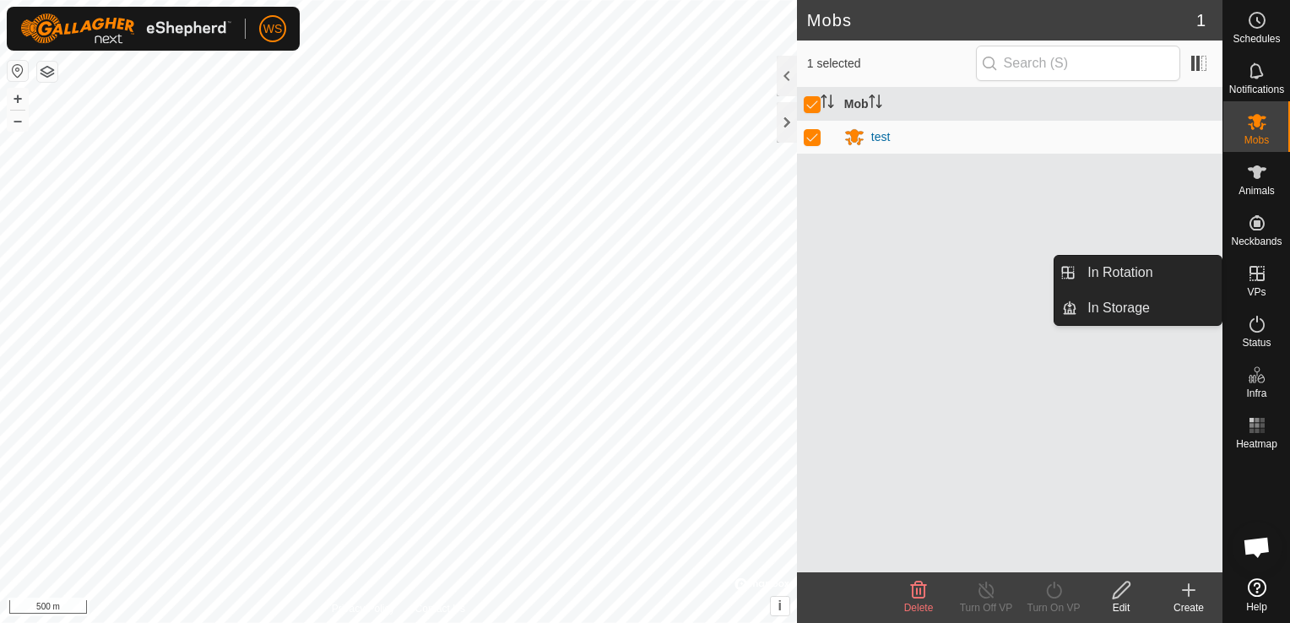
drag, startPoint x: 1242, startPoint y: 272, endPoint x: 1229, endPoint y: 272, distance: 13.5
click at [1242, 272] on es-virtualpaddocks-svg-icon at bounding box center [1257, 273] width 30 height 27
click at [1151, 270] on link "In Rotation" at bounding box center [1149, 273] width 144 height 34
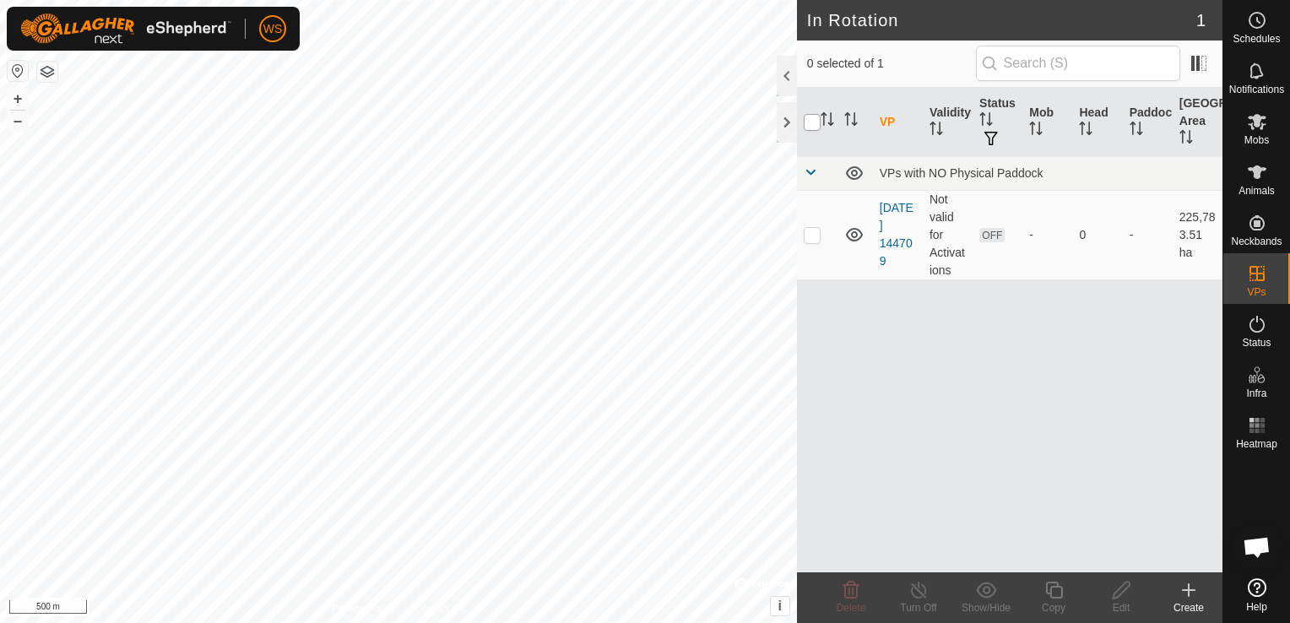
click at [810, 116] on input "checkbox" at bounding box center [812, 122] width 17 height 17
checkbox input "true"
click at [1124, 594] on icon at bounding box center [1121, 590] width 21 height 20
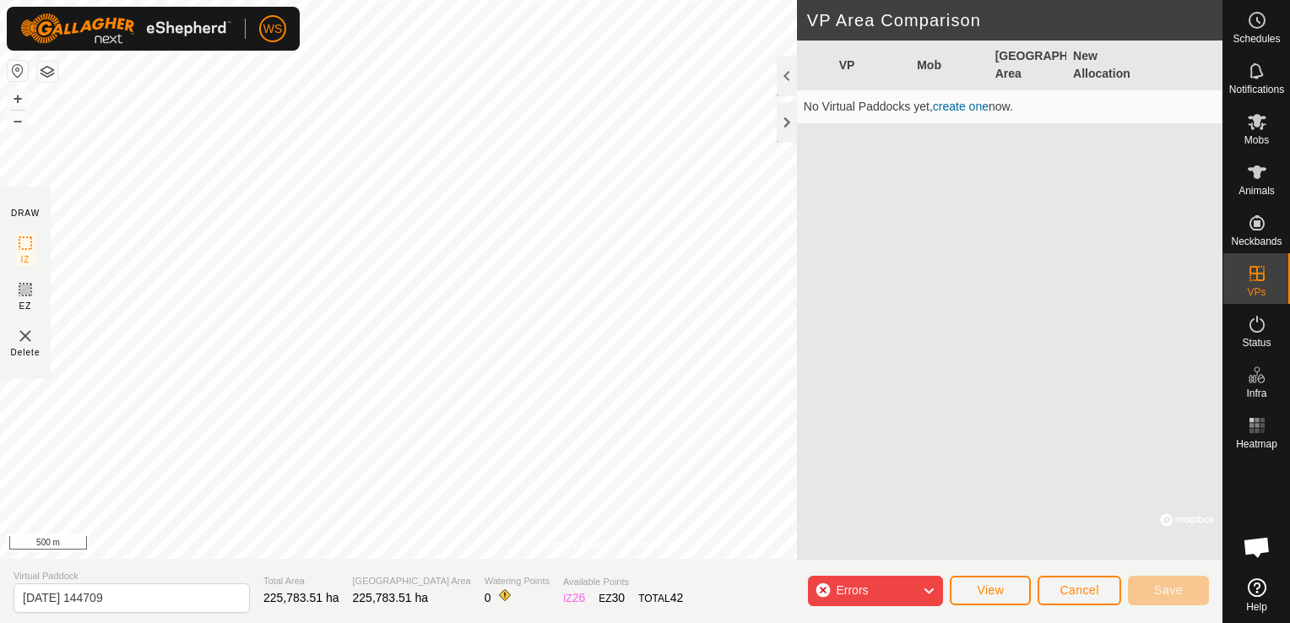
click at [931, 586] on icon at bounding box center [929, 591] width 14 height 22
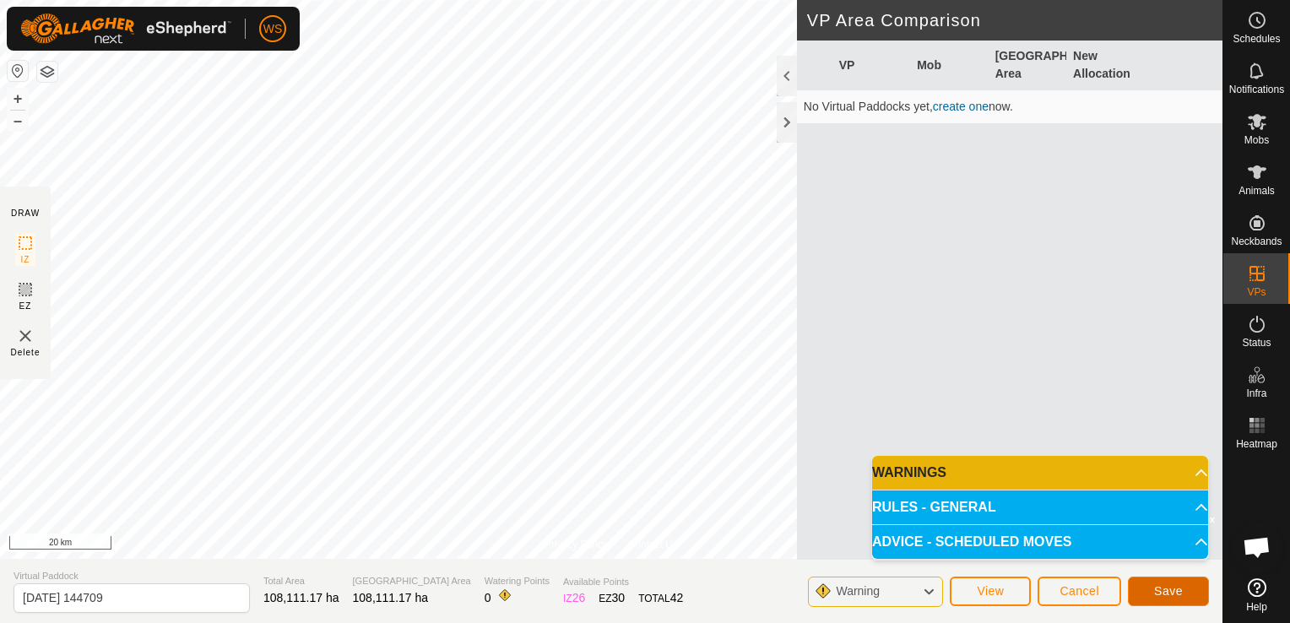
click at [1156, 582] on button "Save" at bounding box center [1168, 591] width 81 height 30
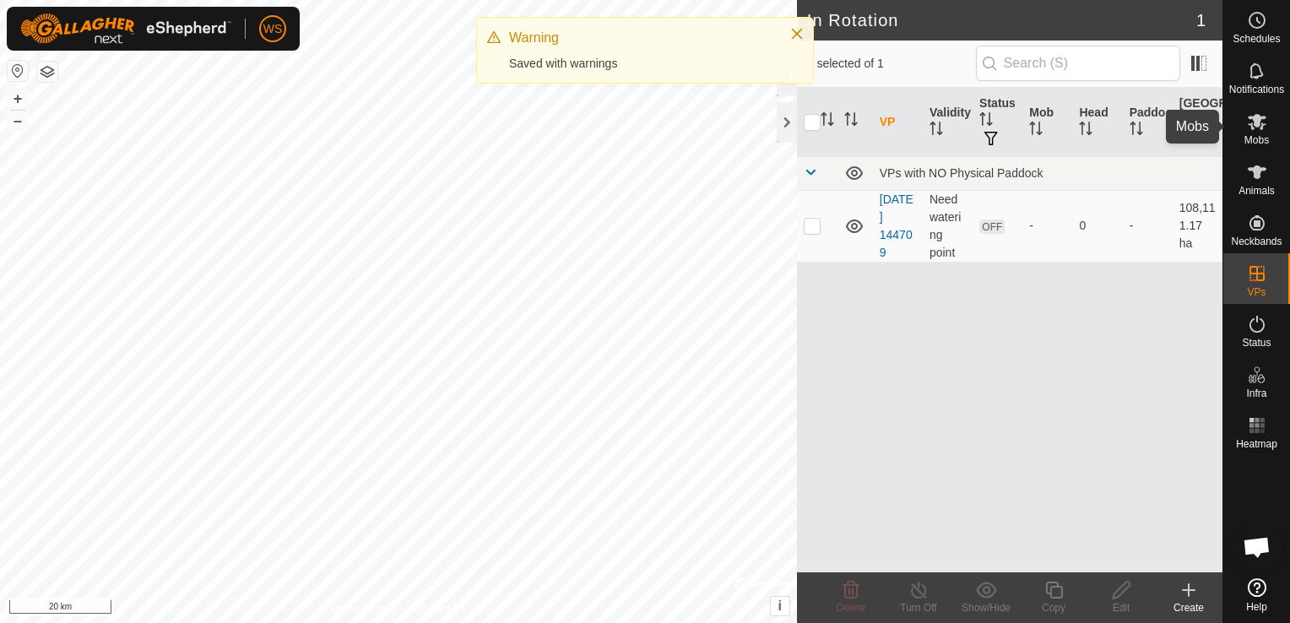
drag, startPoint x: 1261, startPoint y: 129, endPoint x: 1249, endPoint y: 135, distance: 13.2
click at [1261, 129] on icon at bounding box center [1256, 122] width 19 height 16
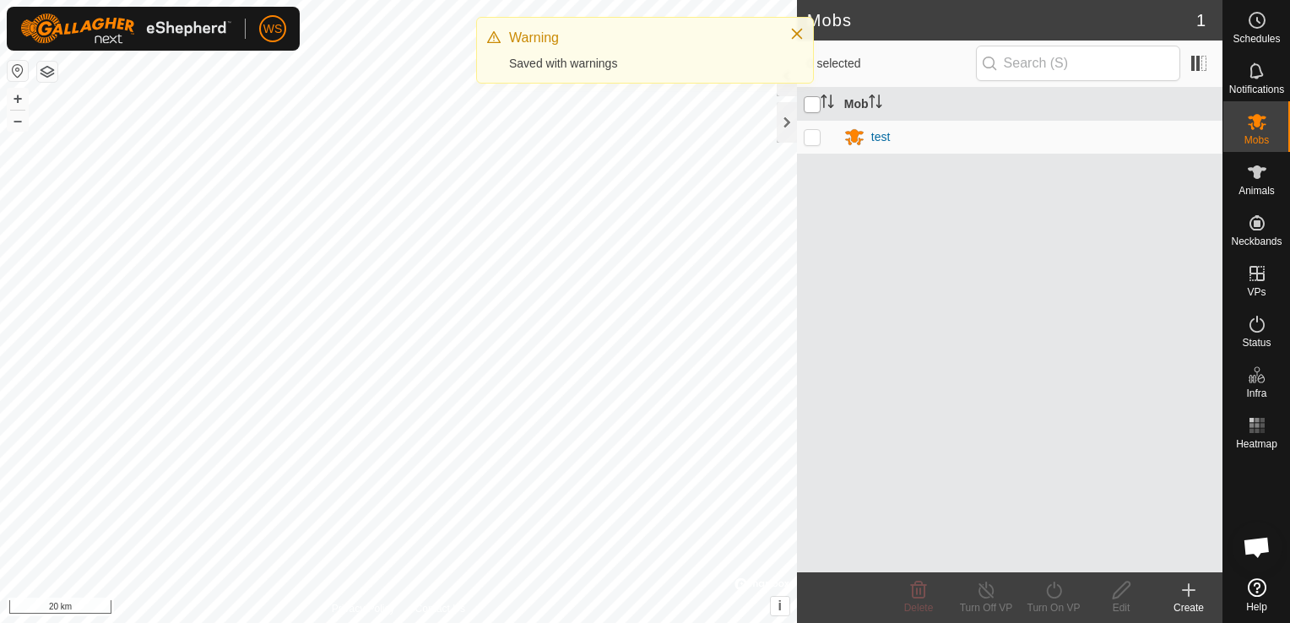
drag, startPoint x: 820, startPoint y: 100, endPoint x: 817, endPoint y: 109, distance: 9.6
click at [820, 103] on input "checkbox" at bounding box center [812, 104] width 17 height 17
checkbox input "true"
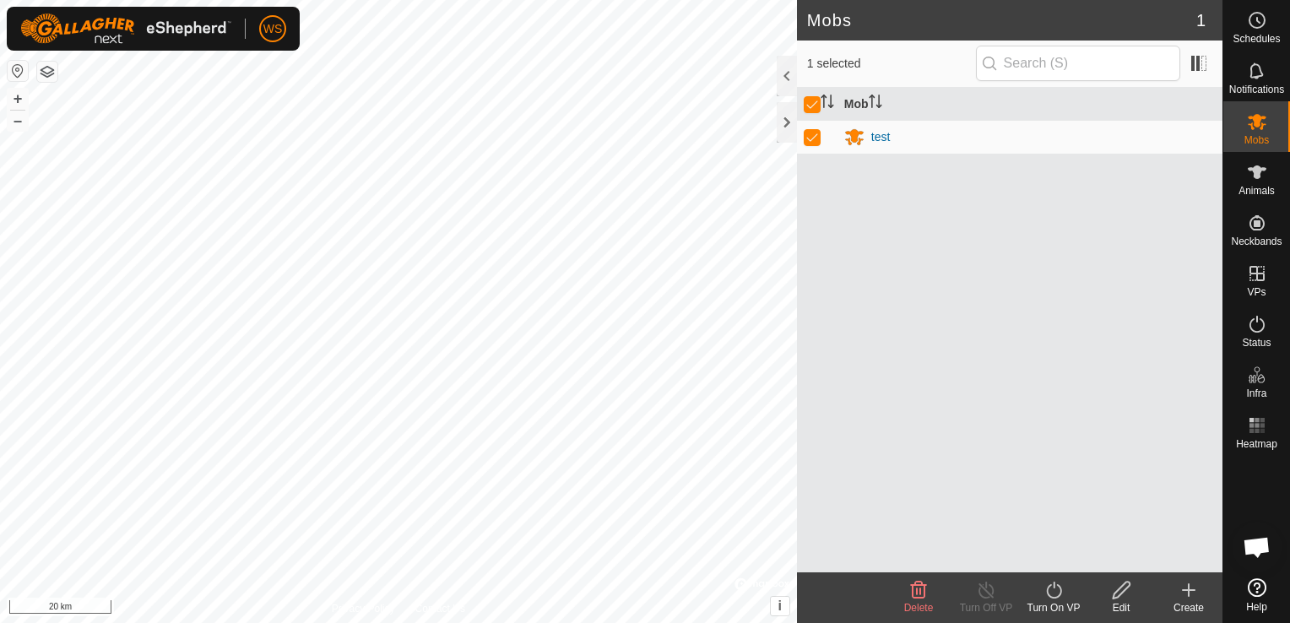
drag, startPoint x: 1042, startPoint y: 587, endPoint x: 1048, endPoint y: 593, distance: 9.0
click at [1043, 587] on turn-on-svg-icon at bounding box center [1054, 590] width 68 height 20
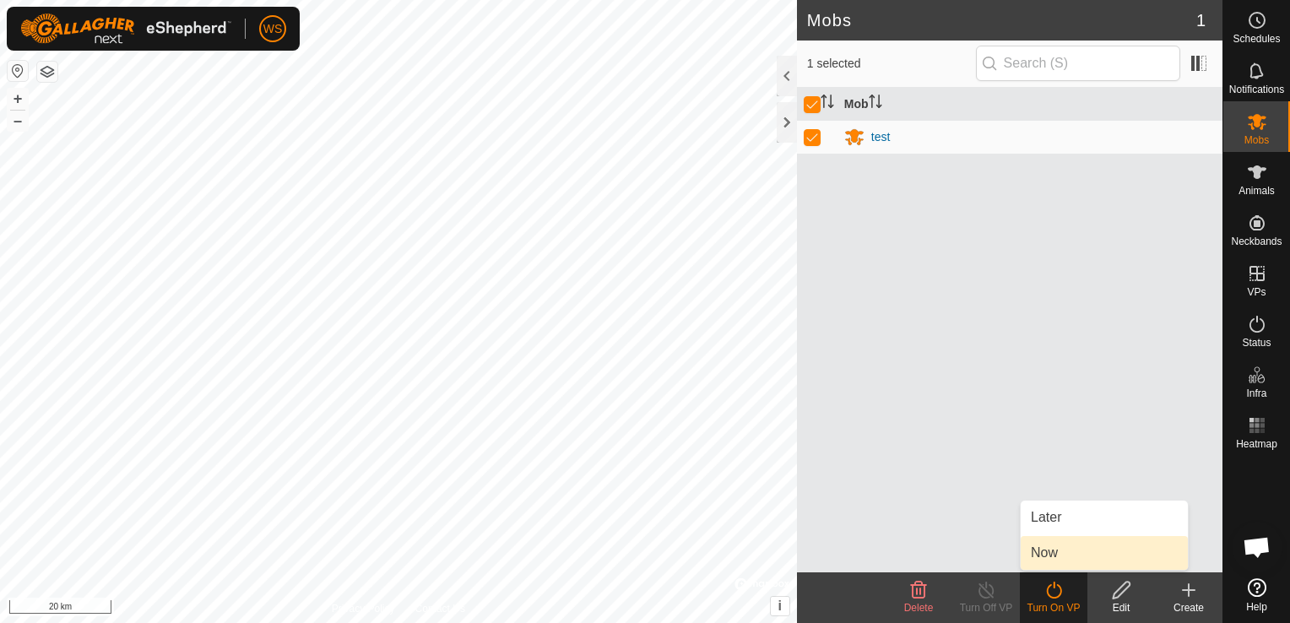
click at [1096, 554] on link "Now" at bounding box center [1103, 553] width 167 height 34
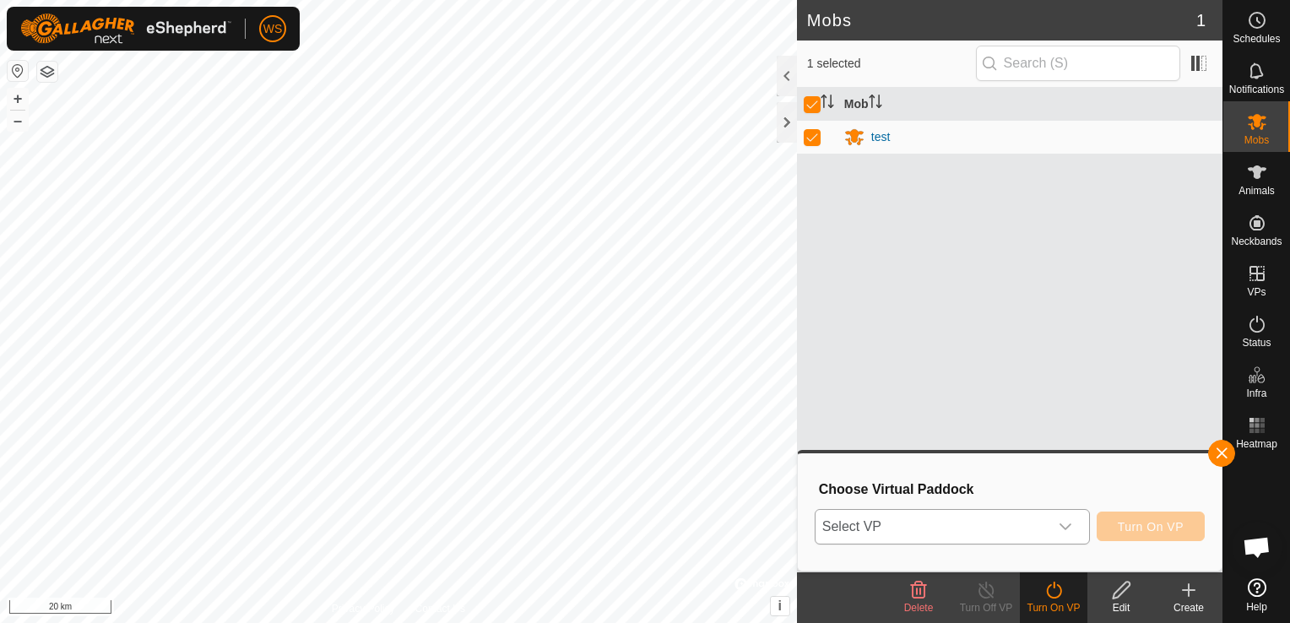
click at [1055, 530] on div "dropdown trigger" at bounding box center [1065, 527] width 34 height 34
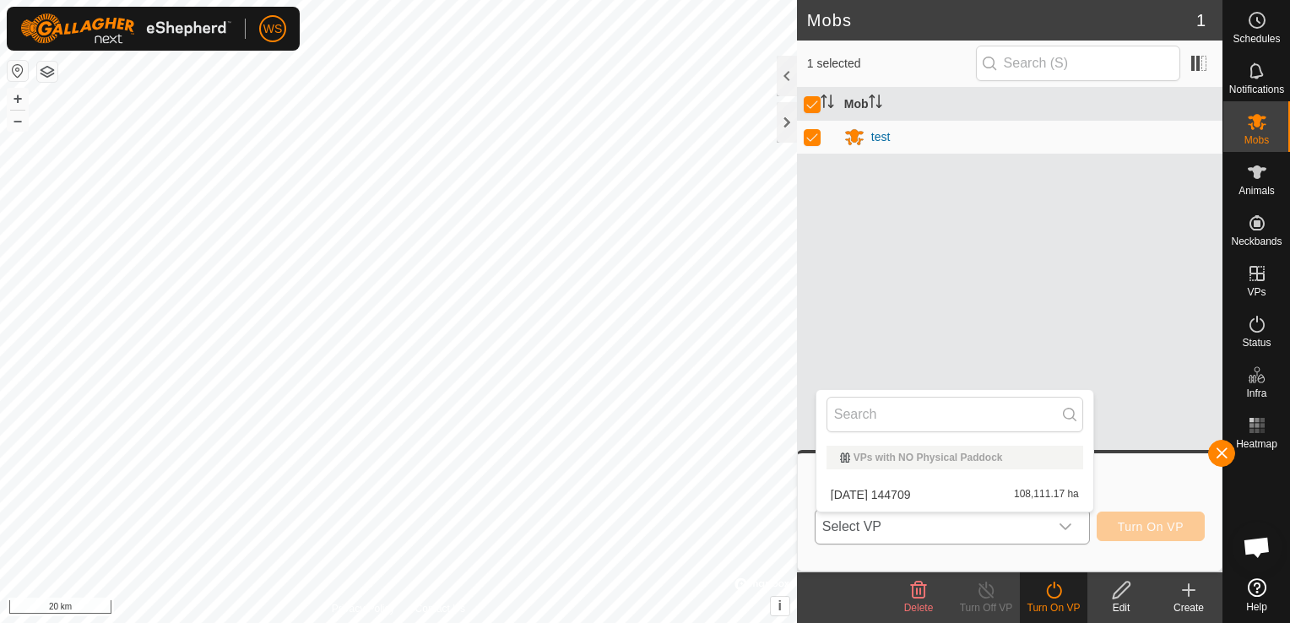
click at [999, 490] on li "[DATE] 144709 108,111.17 ha" at bounding box center [954, 495] width 277 height 34
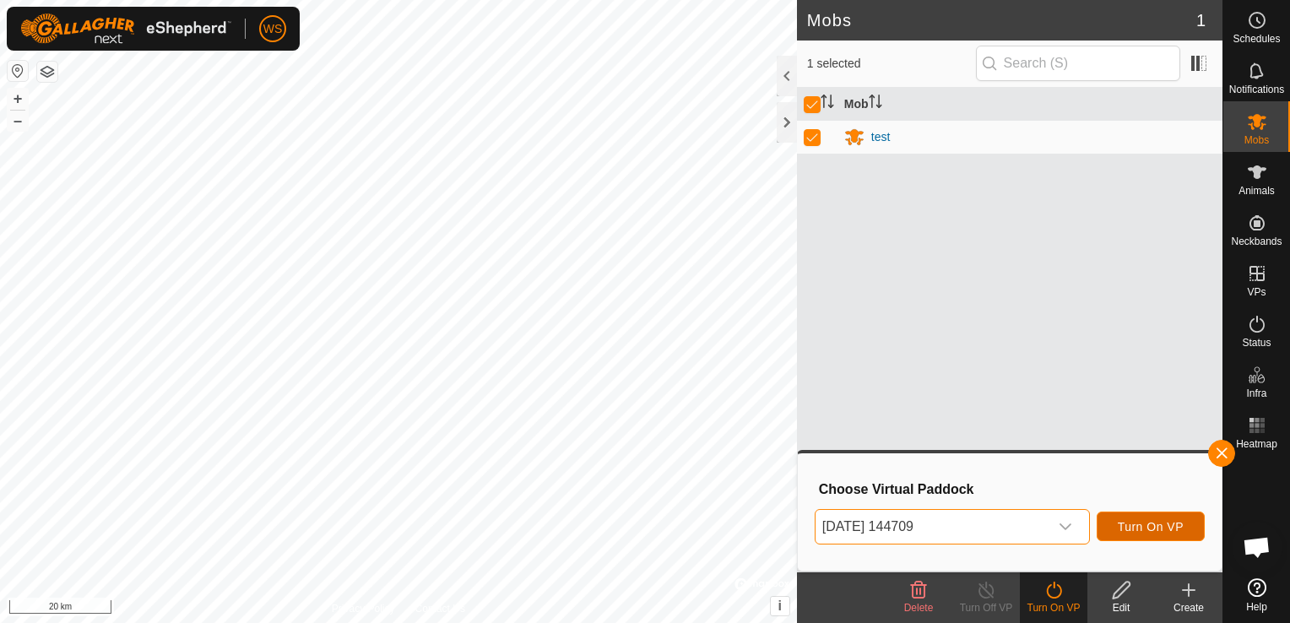
click at [1168, 525] on span "Turn On VP" at bounding box center [1150, 527] width 66 height 14
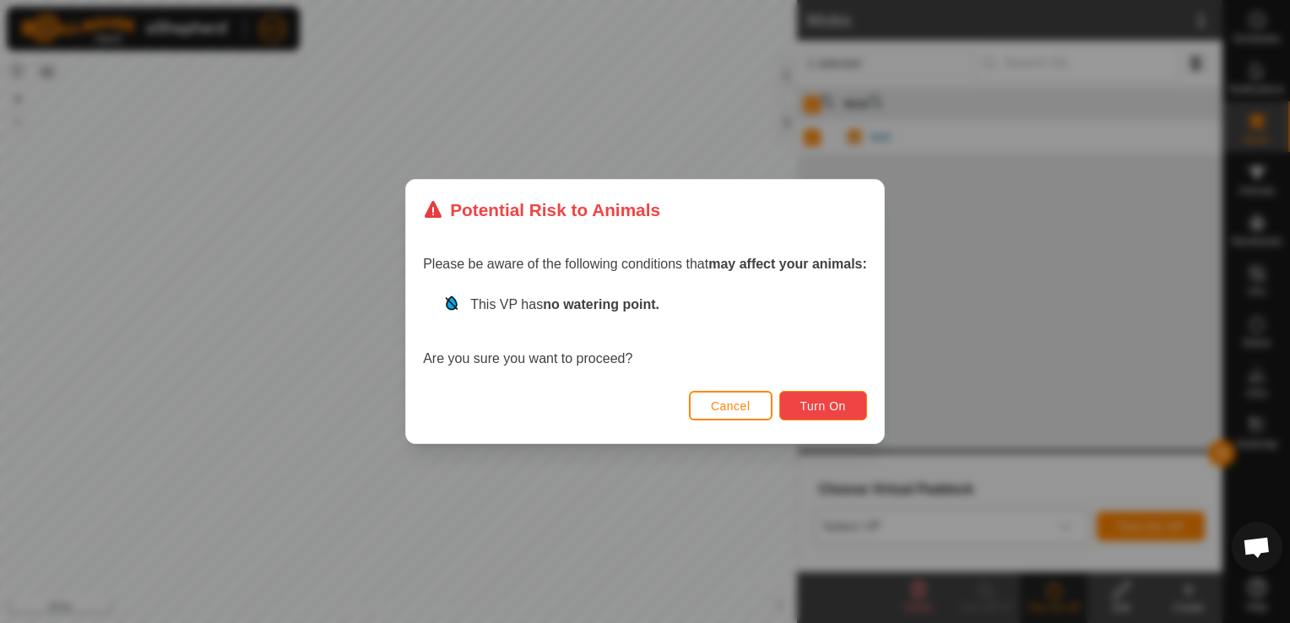
click at [804, 413] on button "Turn On" at bounding box center [823, 406] width 88 height 30
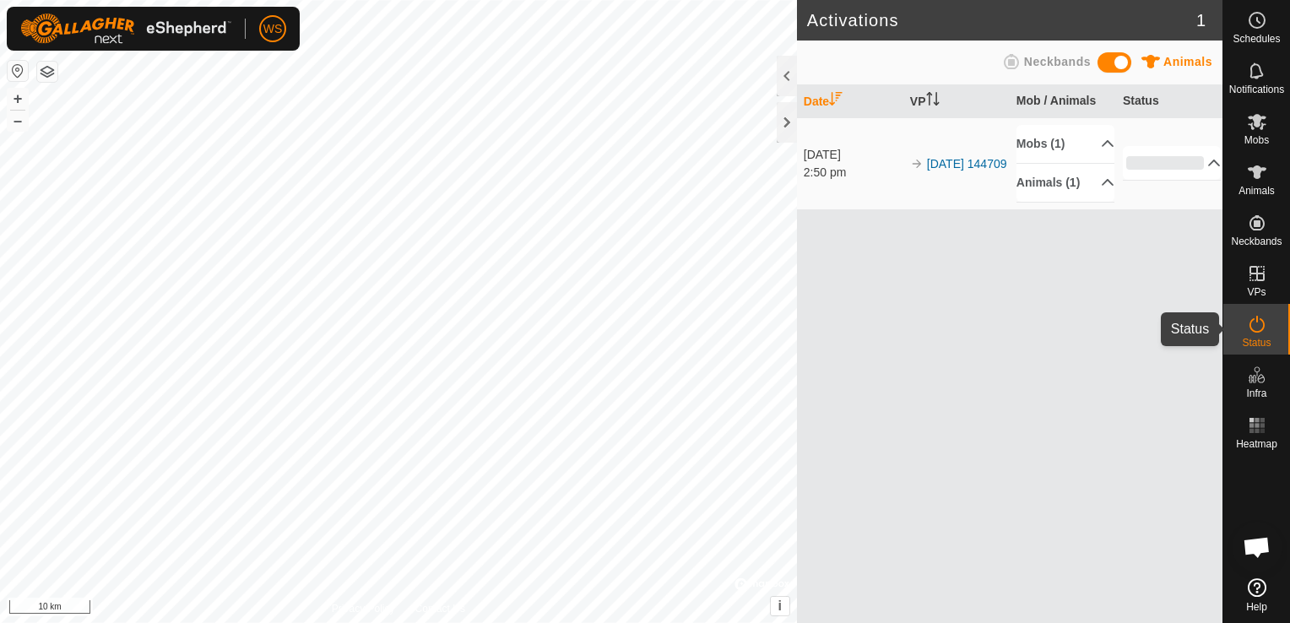
click at [1258, 322] on icon at bounding box center [1257, 324] width 20 height 20
click at [1200, 163] on p-accordion-header "0%" at bounding box center [1172, 163] width 99 height 34
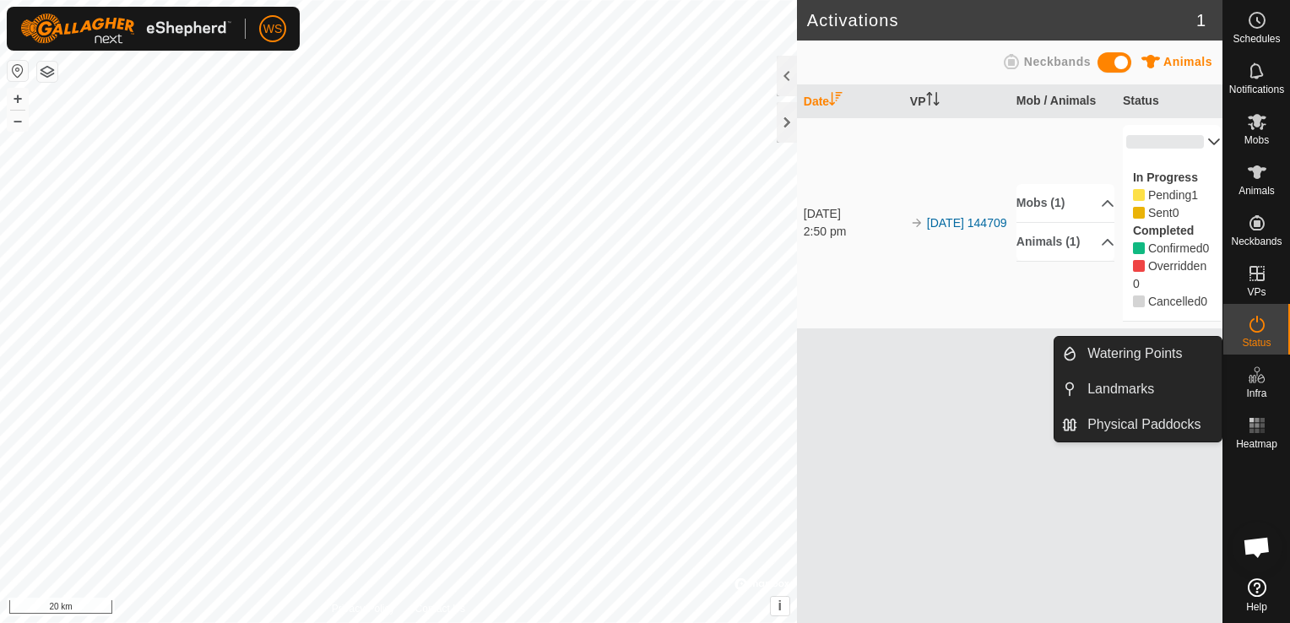
click at [1263, 383] on icon at bounding box center [1257, 375] width 20 height 20
click at [1161, 419] on link "Physical Paddocks" at bounding box center [1149, 425] width 144 height 34
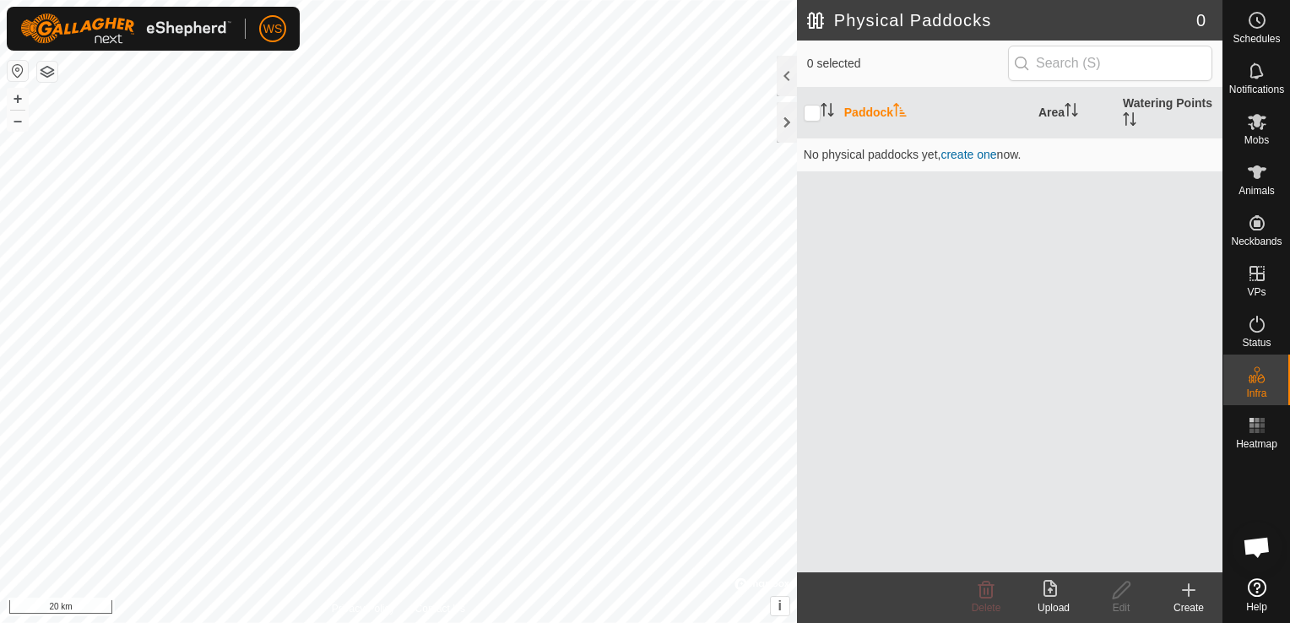
click at [1181, 593] on icon at bounding box center [1188, 590] width 20 height 20
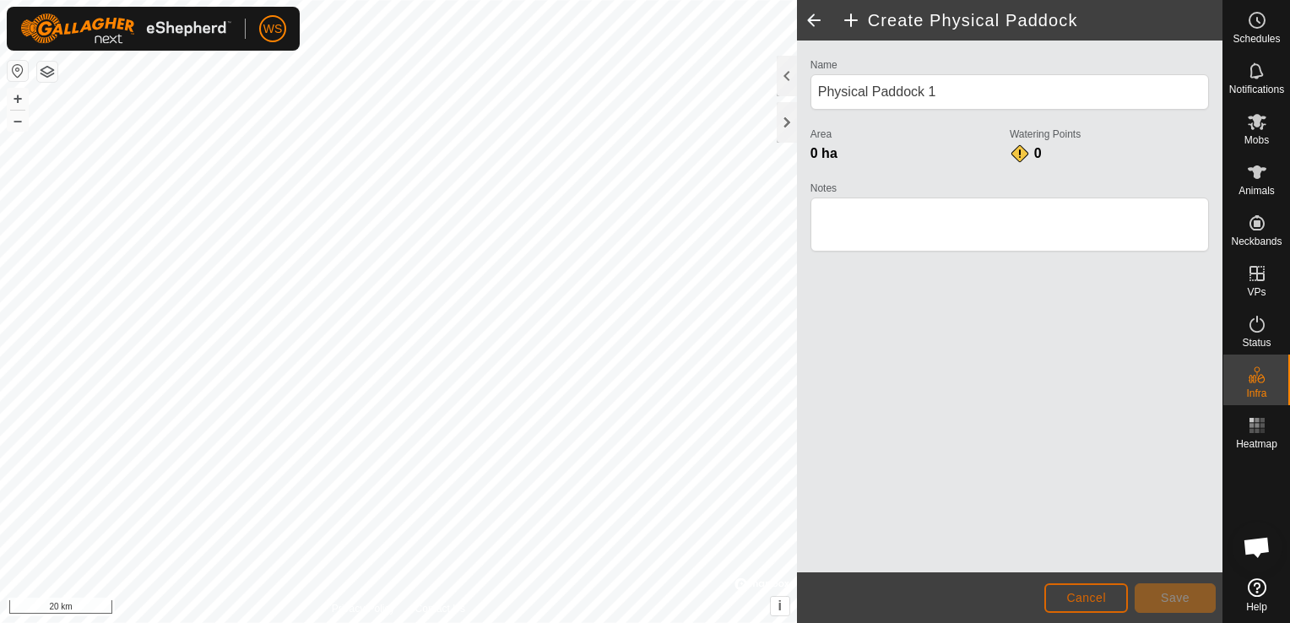
click at [1090, 589] on button "Cancel" at bounding box center [1086, 598] width 84 height 30
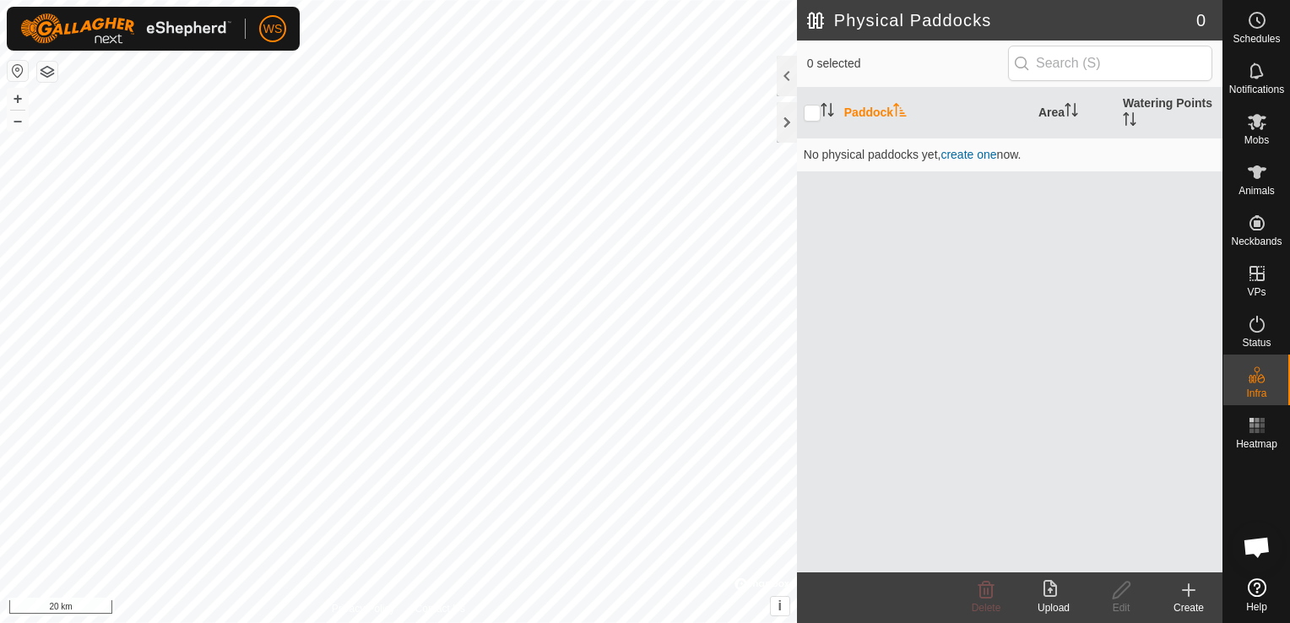
click at [54, 63] on button "button" at bounding box center [47, 72] width 20 height 20
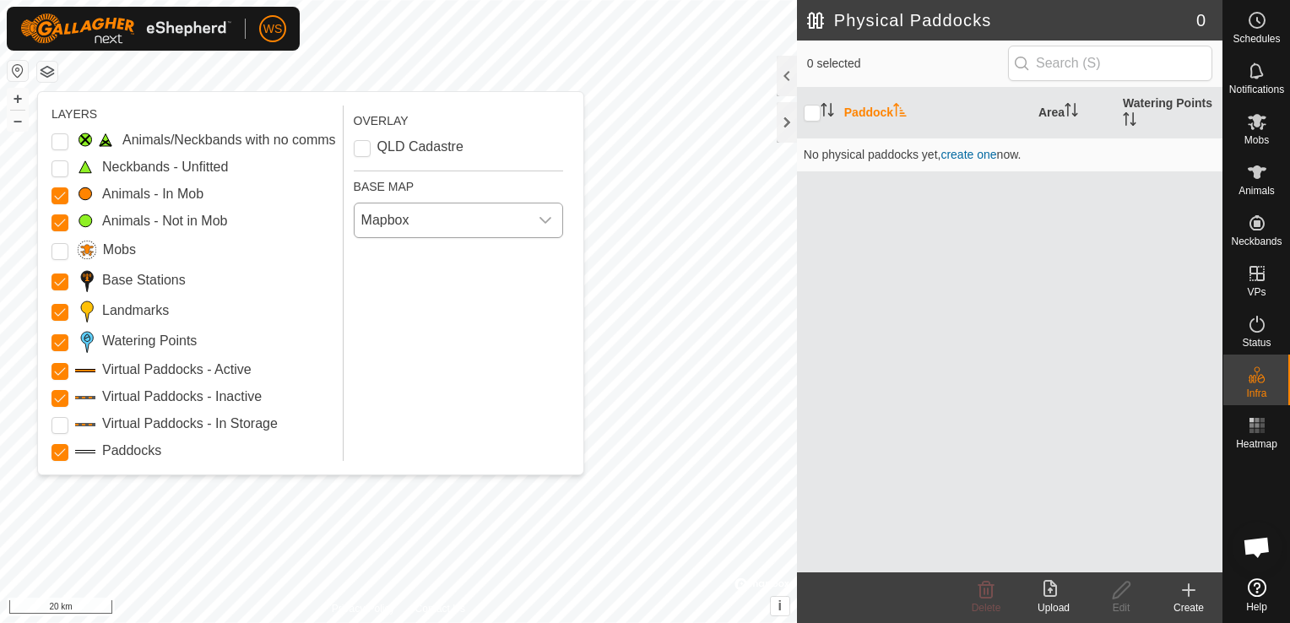
click at [540, 227] on div "dropdown trigger" at bounding box center [545, 220] width 34 height 34
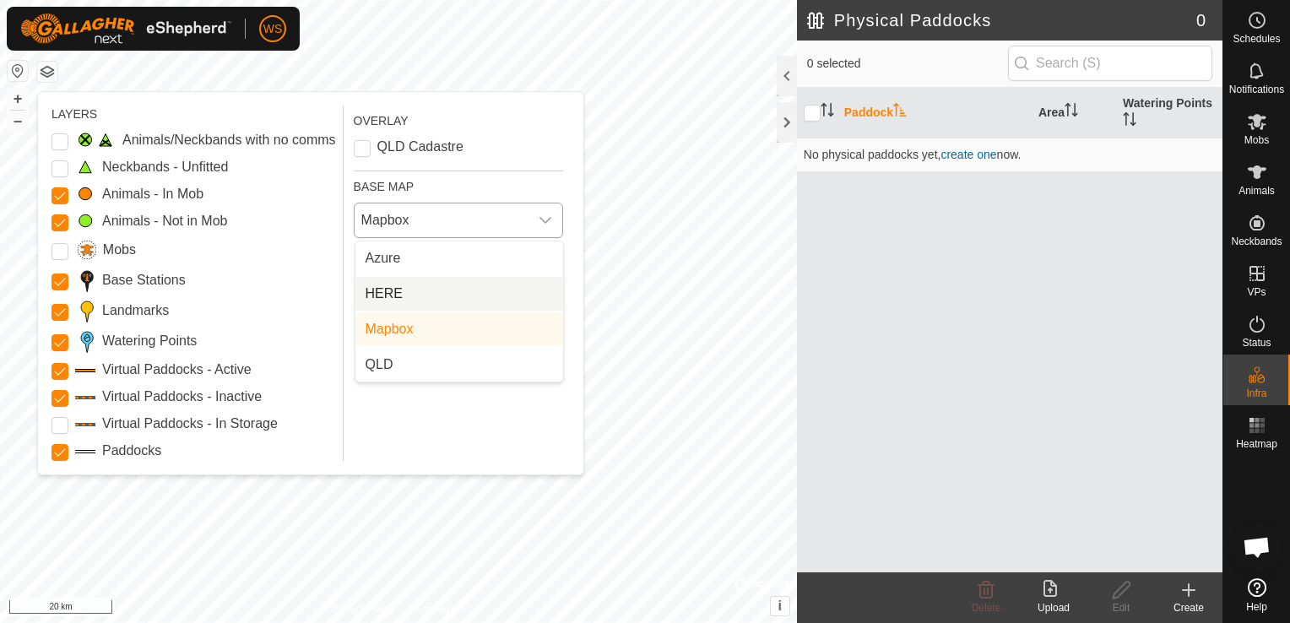
click at [452, 302] on li "HERE" at bounding box center [459, 294] width 208 height 34
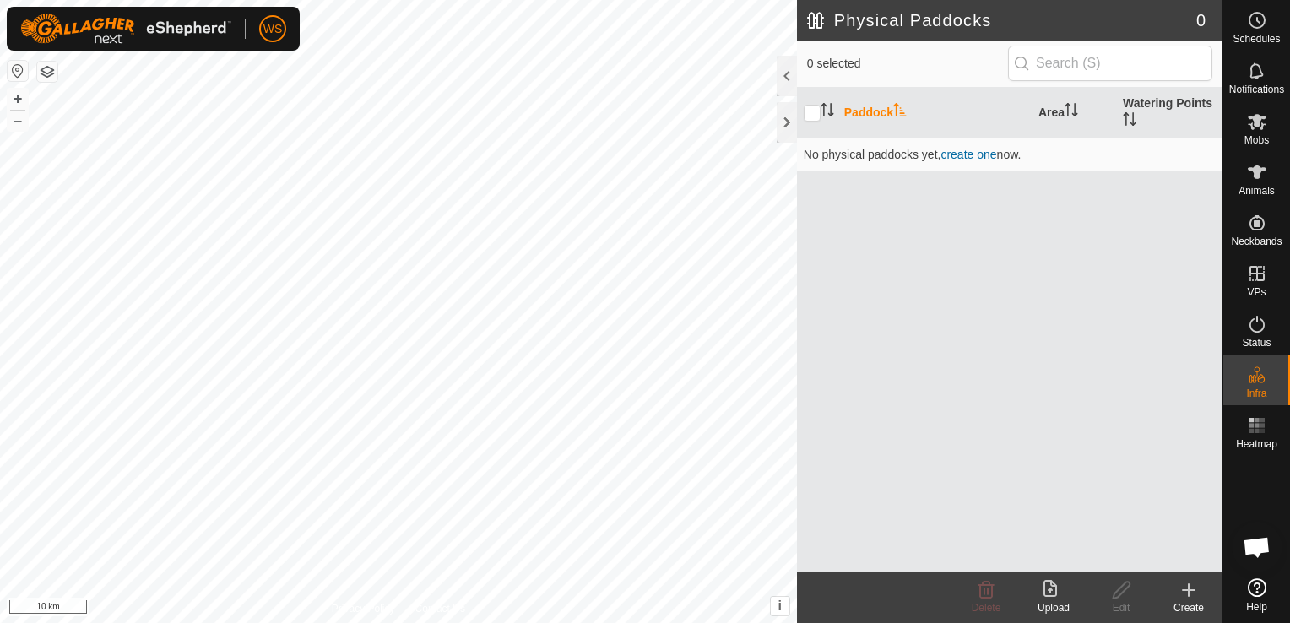
click at [48, 75] on button "button" at bounding box center [47, 72] width 20 height 20
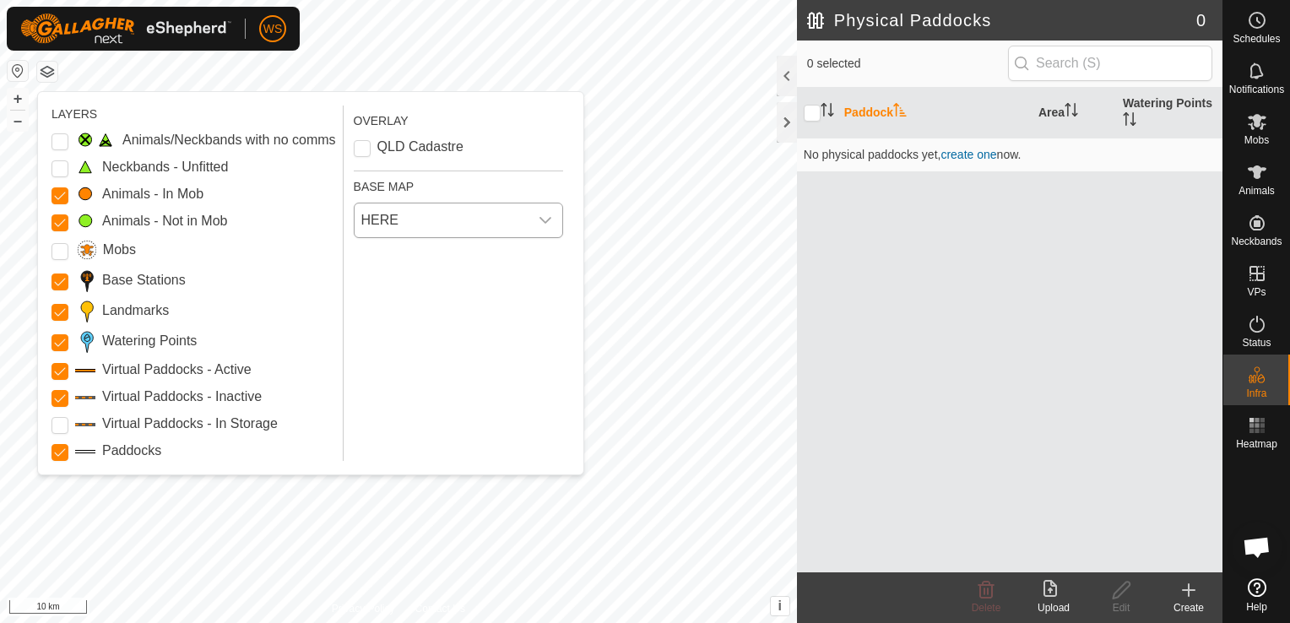
click at [540, 230] on div "dropdown trigger" at bounding box center [545, 220] width 34 height 34
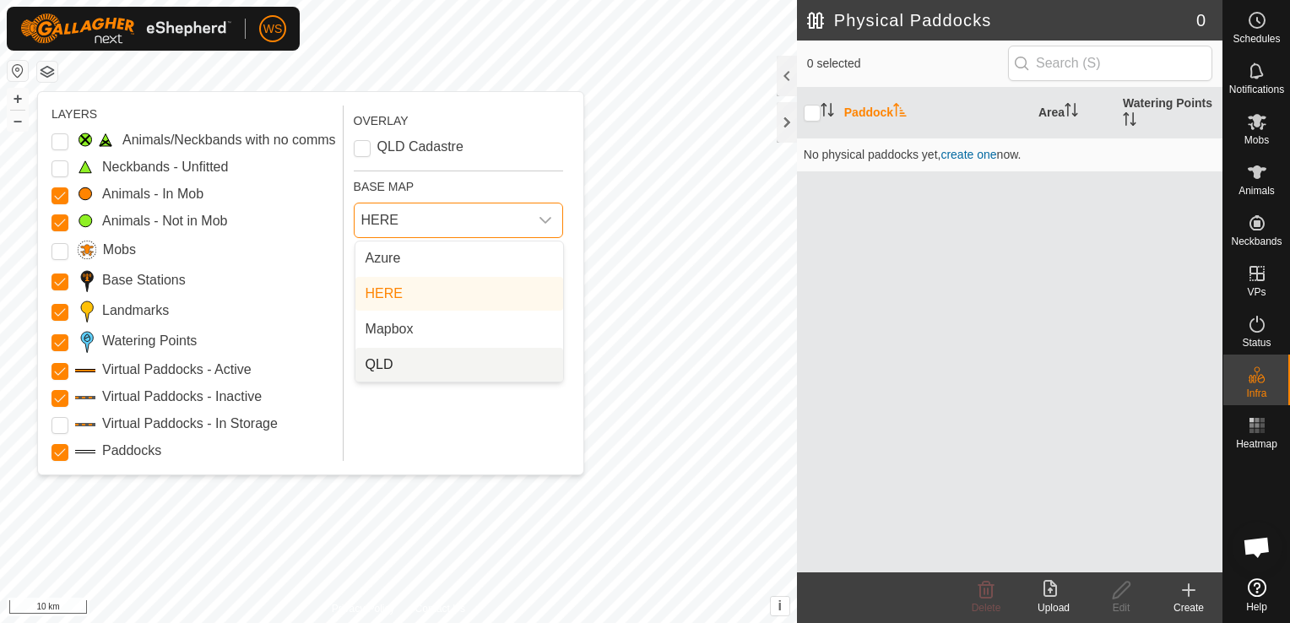
click at [456, 358] on li "QLD" at bounding box center [459, 365] width 208 height 34
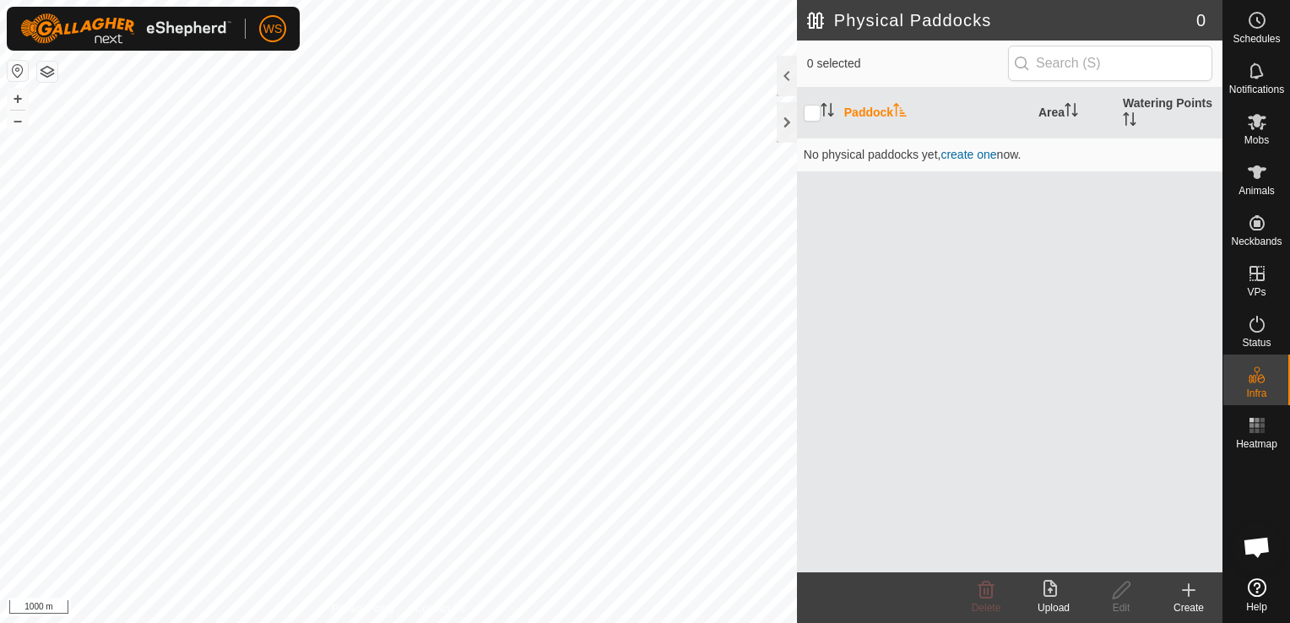
click at [1189, 586] on icon at bounding box center [1188, 590] width 20 height 20
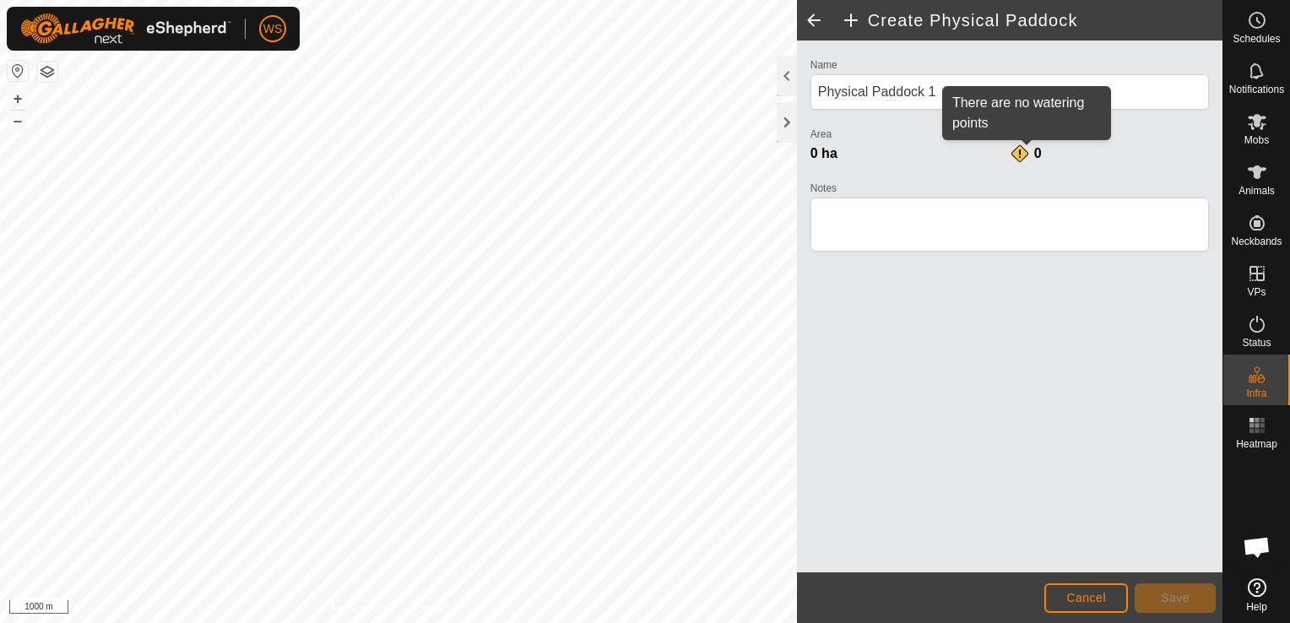
click at [1020, 157] on div "0" at bounding box center [1026, 153] width 34 height 20
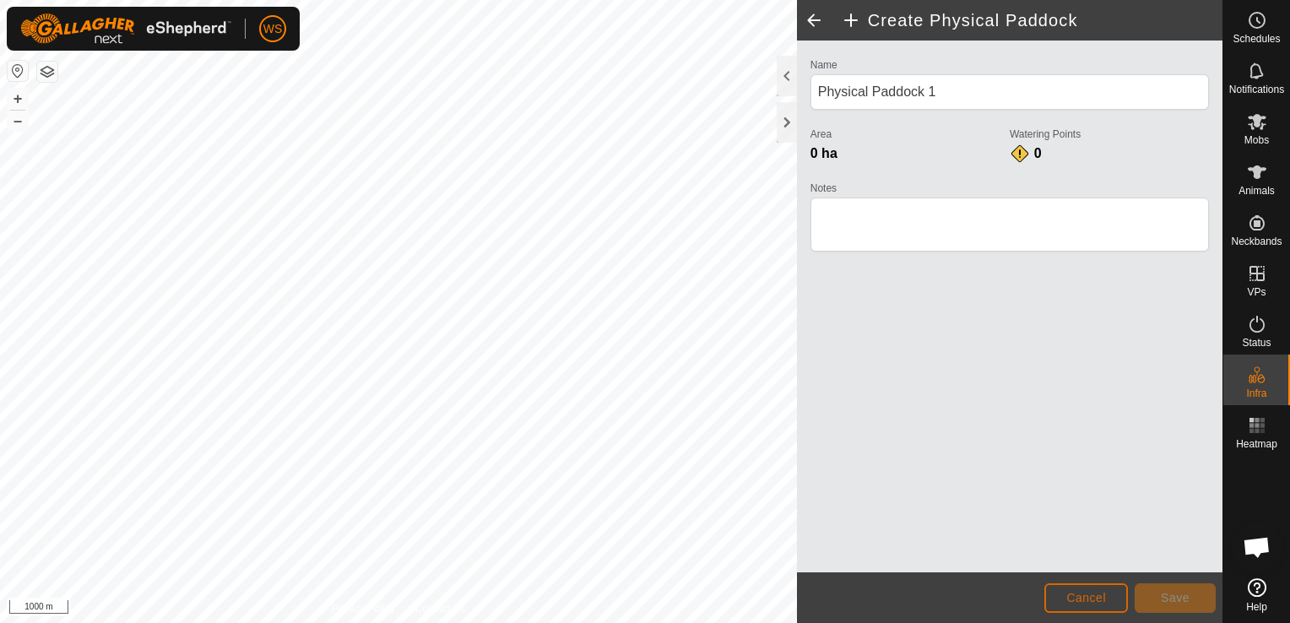
click at [1072, 604] on span "Cancel" at bounding box center [1086, 598] width 40 height 14
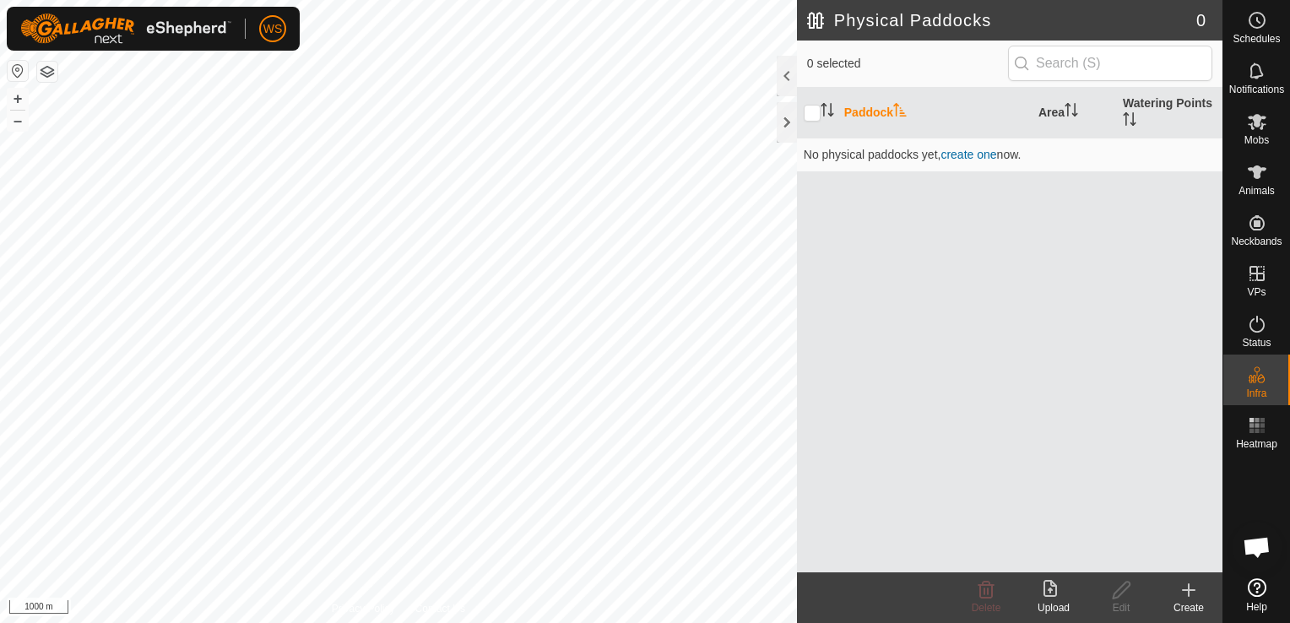
click at [870, 107] on th "Paddock" at bounding box center [934, 113] width 194 height 51
click at [1153, 109] on th "Watering Points" at bounding box center [1169, 113] width 106 height 51
click at [1139, 105] on th "Watering Points" at bounding box center [1169, 113] width 106 height 51
click at [1127, 122] on icon "Activate to sort" at bounding box center [1130, 119] width 14 height 14
click at [814, 115] on input "checkbox" at bounding box center [812, 113] width 17 height 17
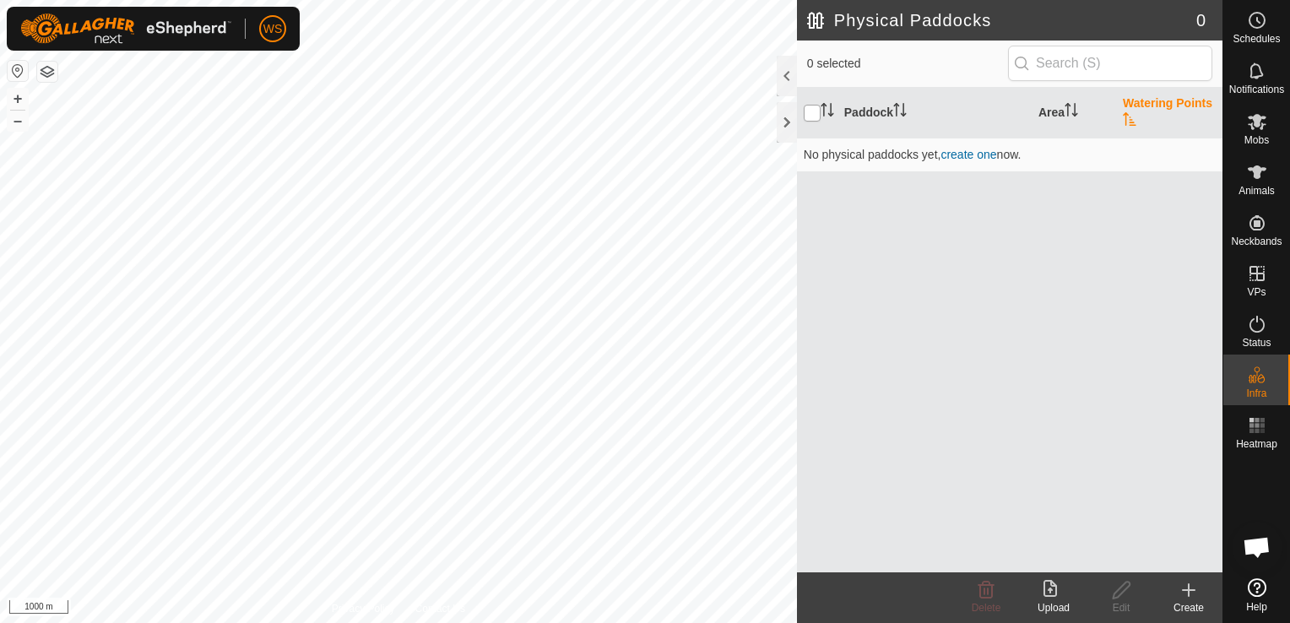
checkbox input "true"
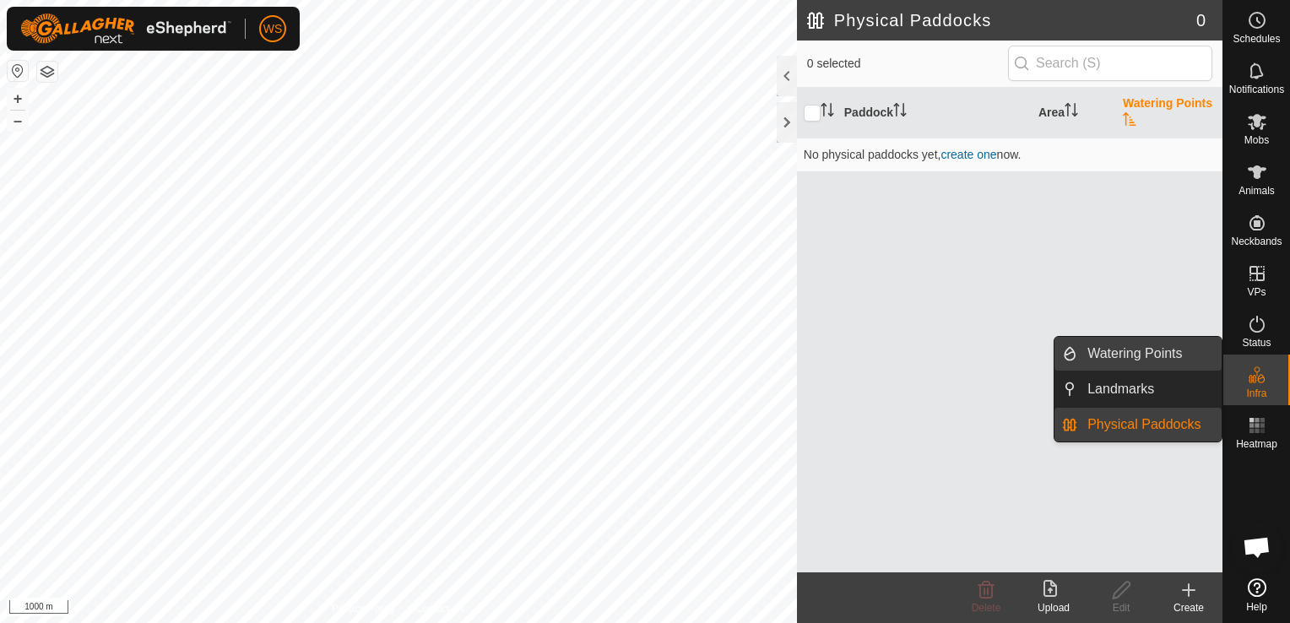
click at [1175, 346] on link "Watering Points" at bounding box center [1149, 354] width 144 height 34
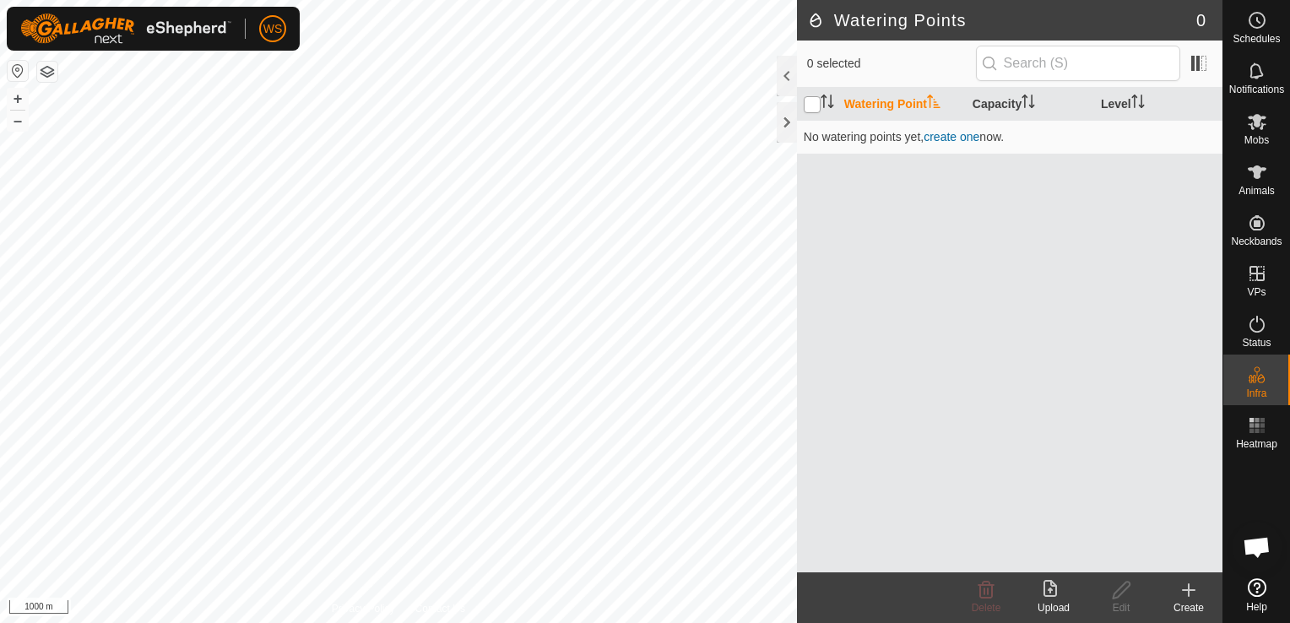
click at [810, 106] on input "checkbox" at bounding box center [812, 104] width 17 height 17
click at [807, 104] on input "checkbox" at bounding box center [812, 104] width 17 height 17
checkbox input "false"
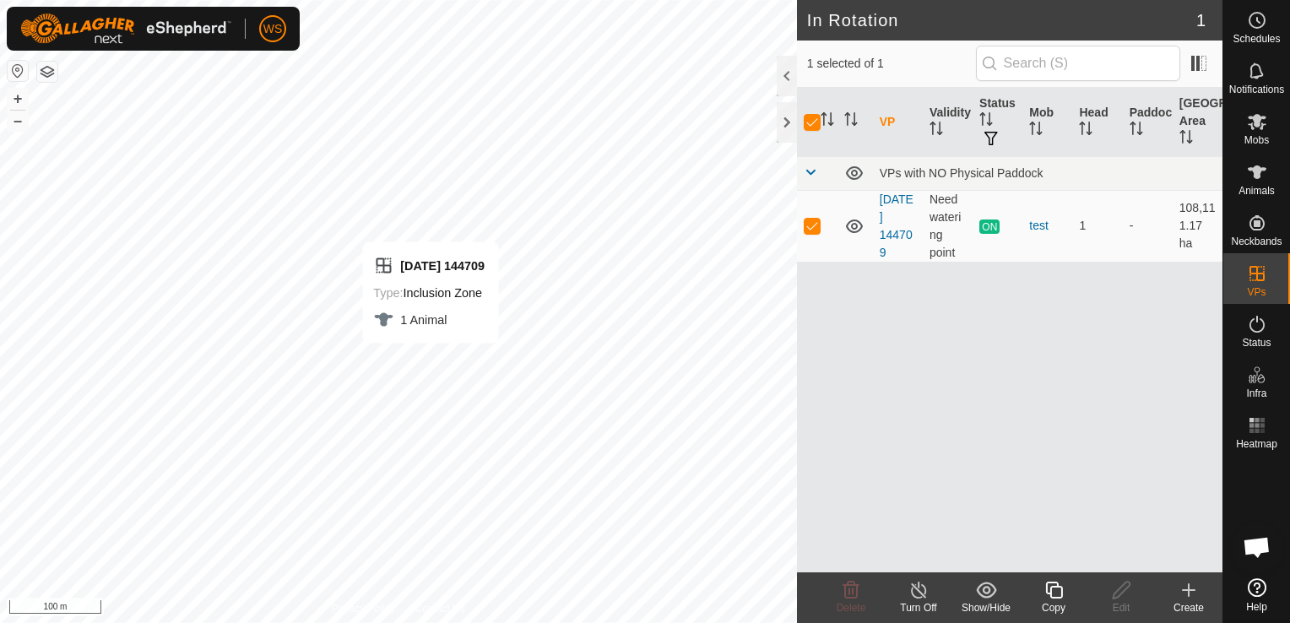
checkbox input "false"
click at [814, 226] on p-checkbox at bounding box center [812, 226] width 17 height 14
checkbox input "true"
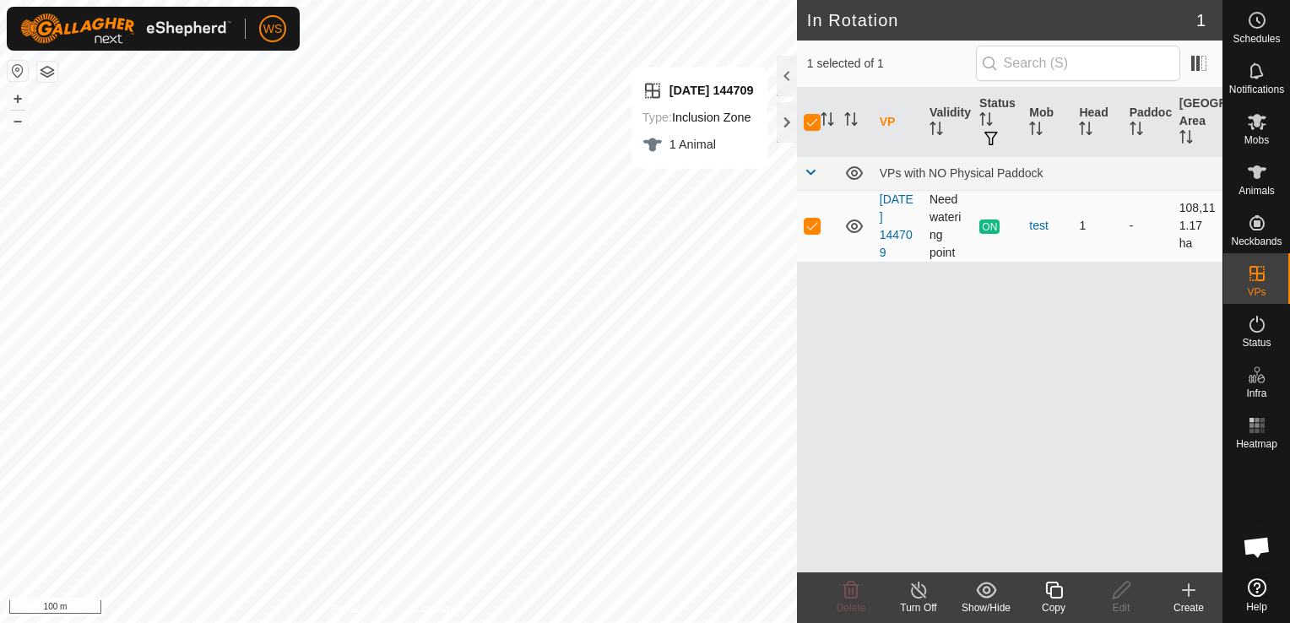
click at [804, 214] on td at bounding box center [817, 226] width 41 height 72
checkbox input "false"
drag, startPoint x: 807, startPoint y: 122, endPoint x: 844, endPoint y: 140, distance: 41.5
click at [809, 122] on input "checkbox" at bounding box center [812, 122] width 17 height 17
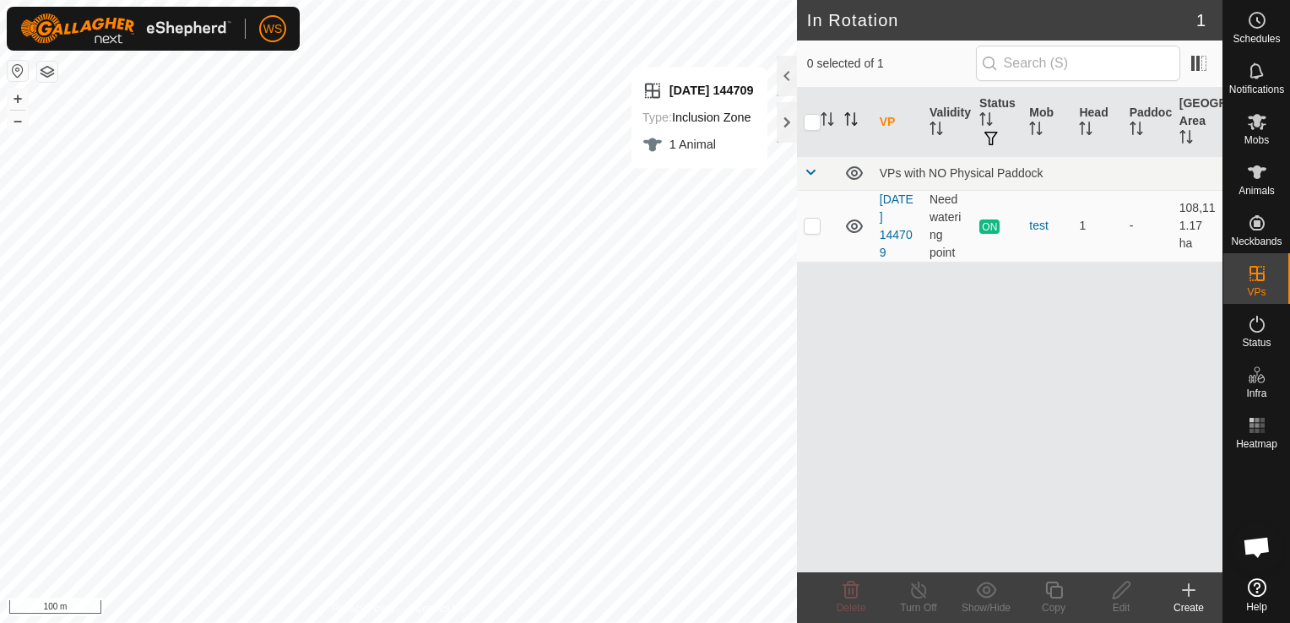
checkbox input "true"
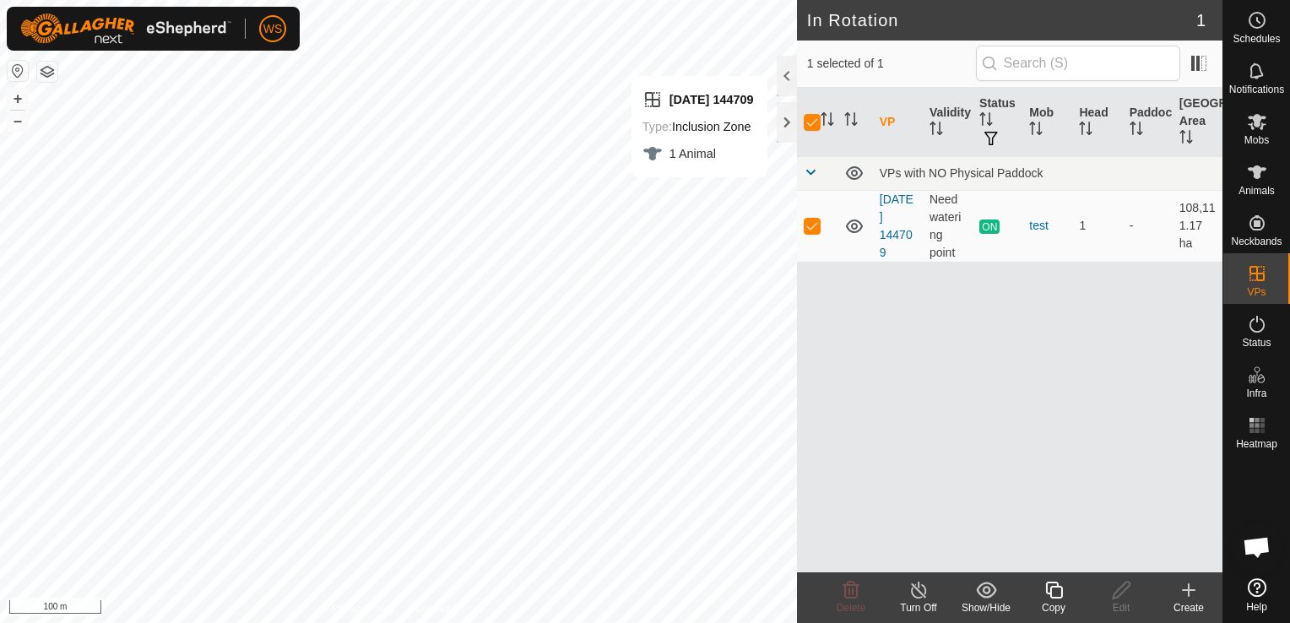
click at [1249, 587] on icon at bounding box center [1256, 587] width 19 height 19
